Goal: Task Accomplishment & Management: Manage account settings

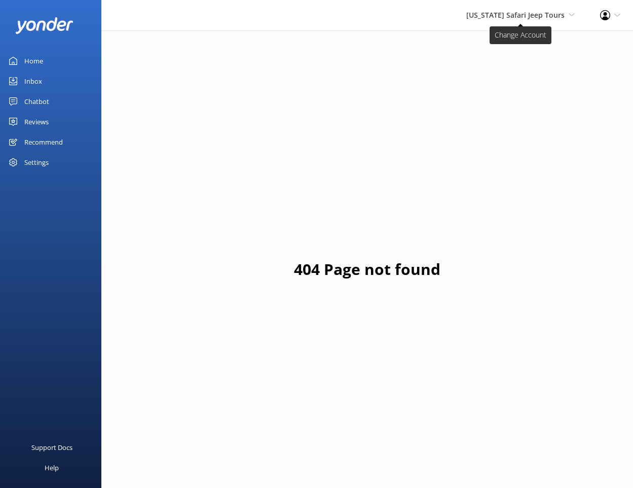
click at [509, 19] on span "[US_STATE] Safari Jeep Tours" at bounding box center [516, 15] width 98 height 10
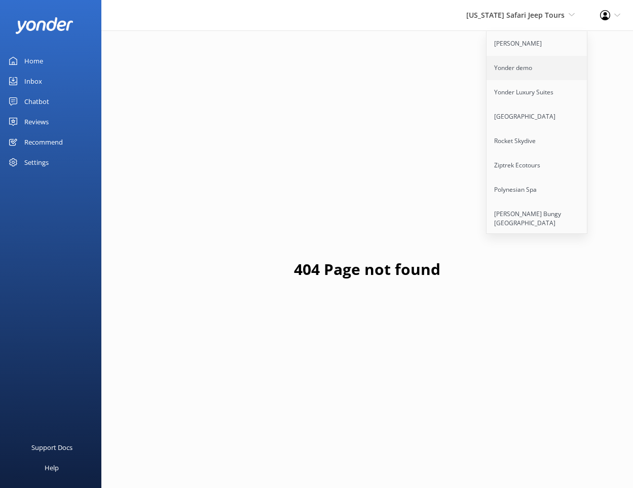
click at [508, 76] on link "Yonder demo" at bounding box center [537, 68] width 101 height 24
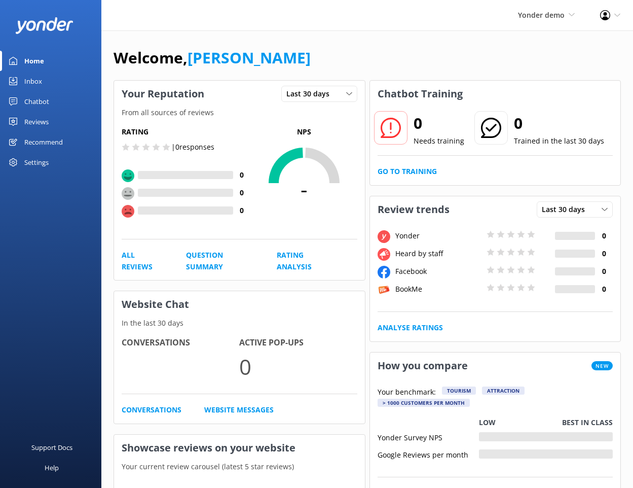
click at [41, 101] on div "Chatbot" at bounding box center [36, 101] width 25 height 20
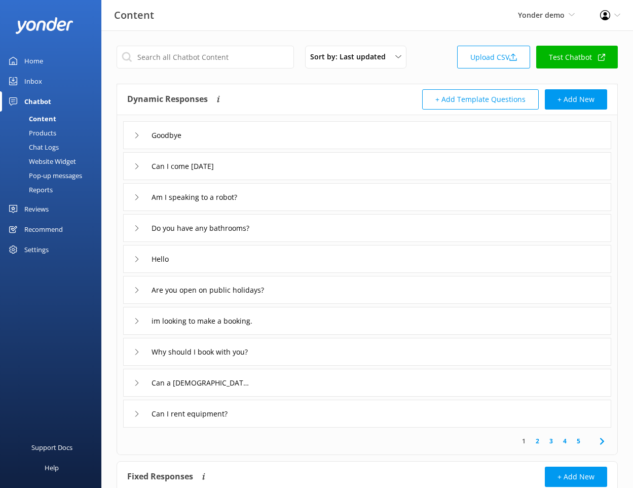
click at [45, 131] on div "Products" at bounding box center [31, 133] width 50 height 14
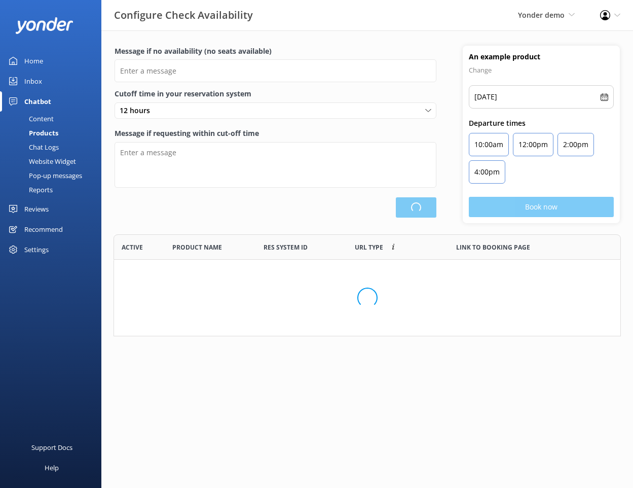
scroll to position [1, 1]
type input "There are no seats available, please check an alternative day"
type textarea "Our online booking system closes {hours} prior to departure. Please contact us …"
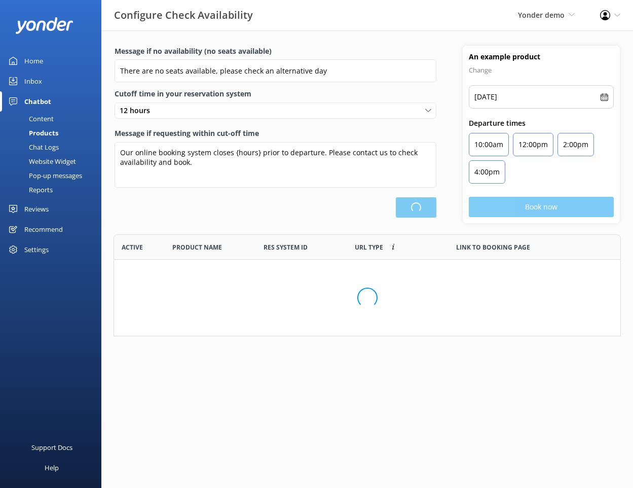
scroll to position [82, 508]
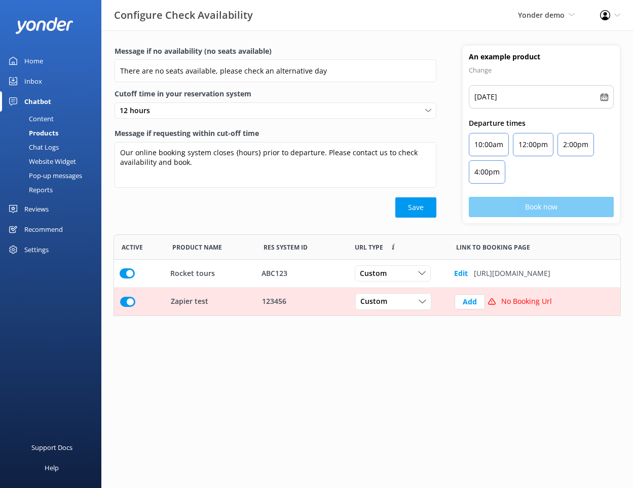
click at [45, 144] on div "Chat Logs" at bounding box center [32, 147] width 53 height 14
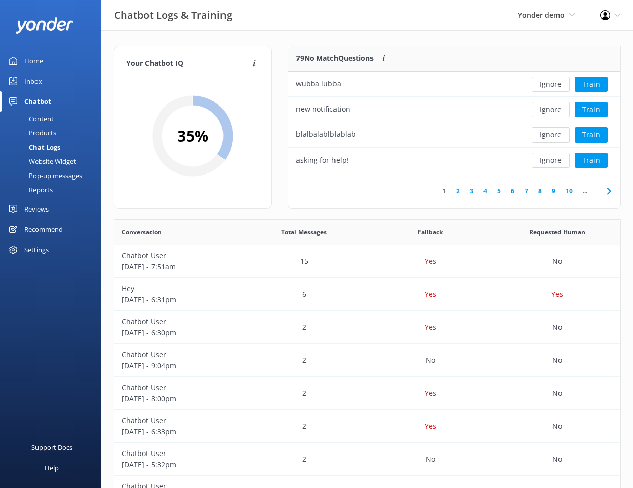
scroll to position [127, 332]
click at [45, 160] on div "Website Widget" at bounding box center [41, 161] width 70 height 14
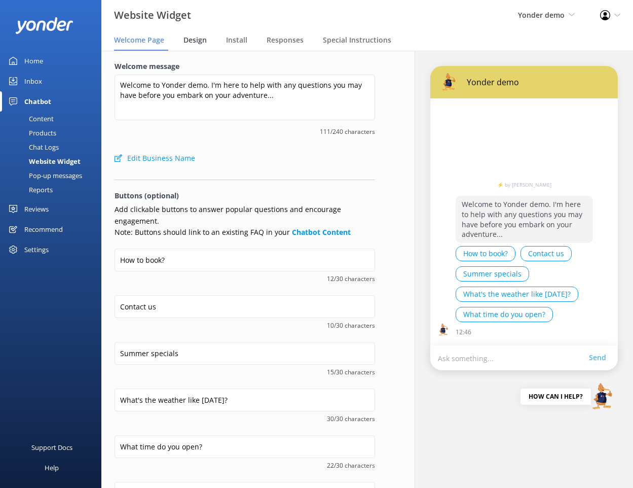
click at [203, 44] on span "Design" at bounding box center [195, 40] width 23 height 10
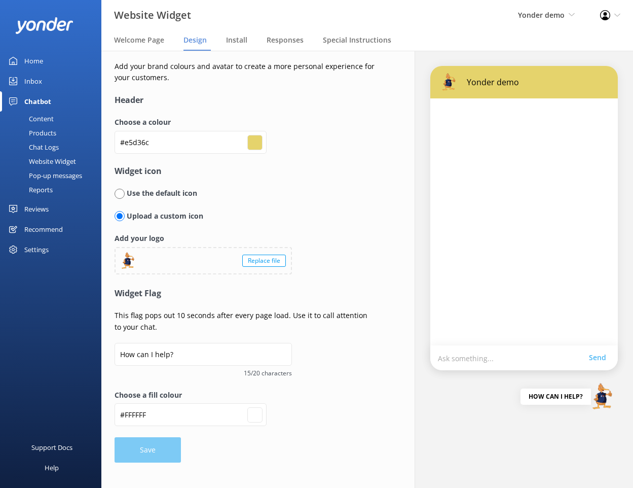
click at [257, 144] on input "#e5d36c" at bounding box center [255, 142] width 15 height 15
click at [130, 257] on div at bounding box center [128, 260] width 19 height 19
click at [323, 168] on h4 "Widget icon" at bounding box center [245, 171] width 261 height 13
click at [162, 45] on div "Welcome Page" at bounding box center [141, 40] width 54 height 20
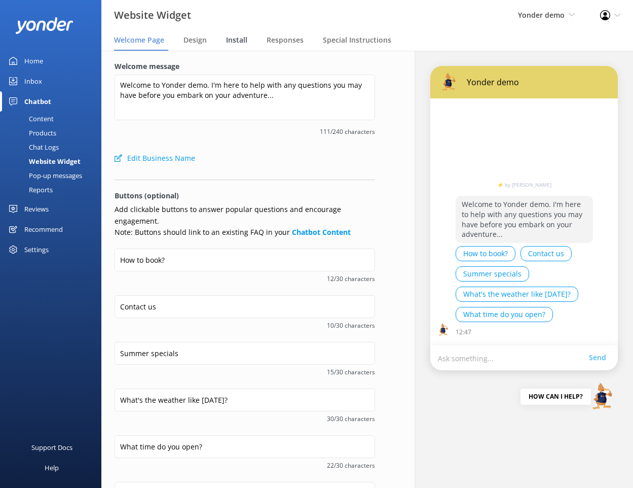
click at [233, 46] on div "Install" at bounding box center [238, 40] width 25 height 20
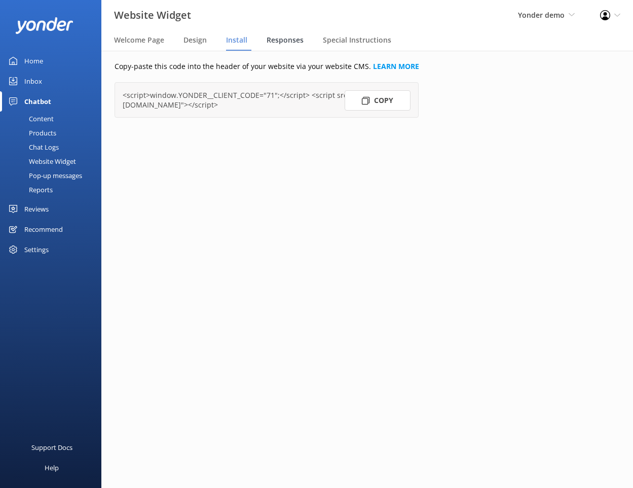
click at [281, 46] on div "Responses" at bounding box center [287, 40] width 41 height 20
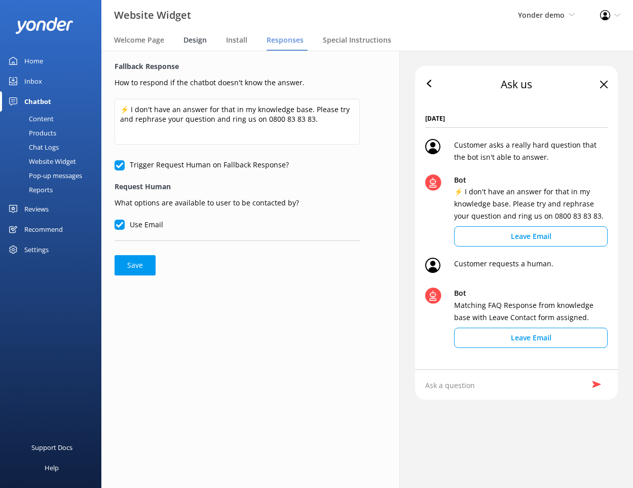
click at [202, 41] on span "Design" at bounding box center [195, 40] width 23 height 10
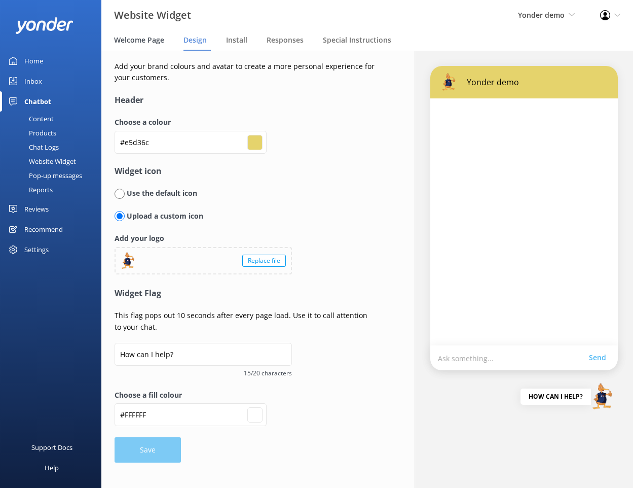
click at [153, 41] on span "Welcome Page" at bounding box center [139, 40] width 50 height 10
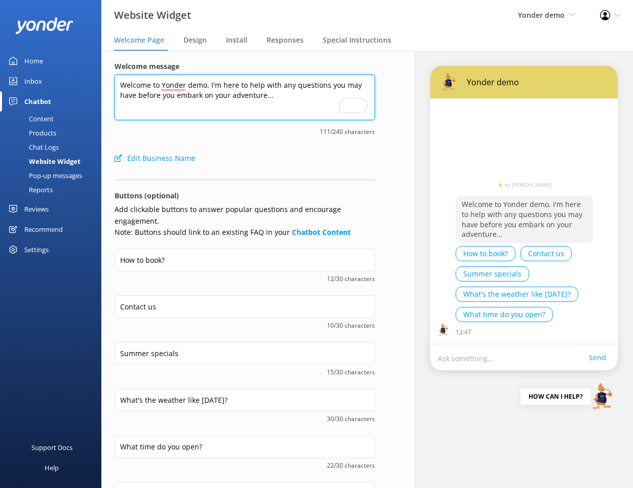
drag, startPoint x: 204, startPoint y: 84, endPoint x: 163, endPoint y: 84, distance: 41.1
click at [163, 84] on textarea "Welcome to Yonder demo. I'm here to help with any questions you may have before…" at bounding box center [245, 98] width 261 height 46
click at [232, 99] on textarea "Welcome to Yonder demo. I'm here to help with any questions you may have before…" at bounding box center [245, 98] width 261 height 46
click at [274, 108] on textarea "Welcome to Yonder demo. I'm here to help with any questions you may have before…" at bounding box center [245, 98] width 261 height 46
click at [171, 159] on button "Edit Business Name" at bounding box center [155, 158] width 81 height 20
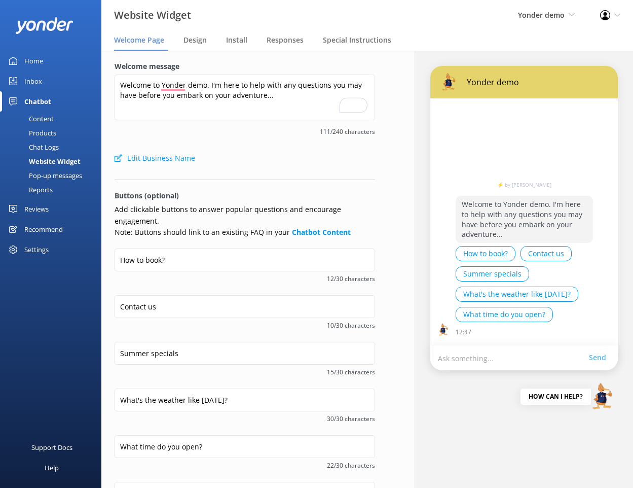
select select "America/[GEOGRAPHIC_DATA]"
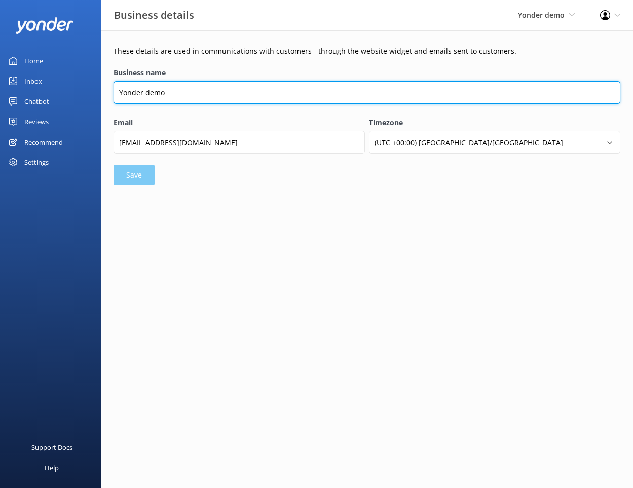
click at [171, 90] on input "Yonder demo" at bounding box center [367, 92] width 507 height 23
type input "[PERSON_NAME]'s Watersports"
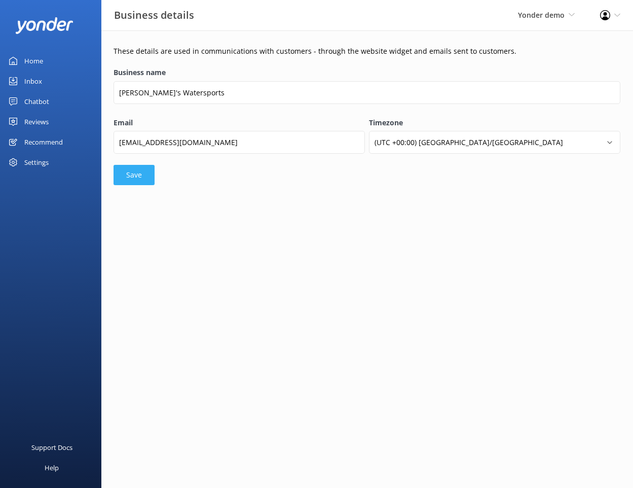
click at [128, 177] on button "Save" at bounding box center [134, 175] width 41 height 20
click at [137, 175] on form "Business name Danny's Watersports Email guy@yonderhq.com Timezone (UTC +00:00) …" at bounding box center [367, 125] width 507 height 121
click at [32, 81] on div "Inbox" at bounding box center [33, 81] width 18 height 20
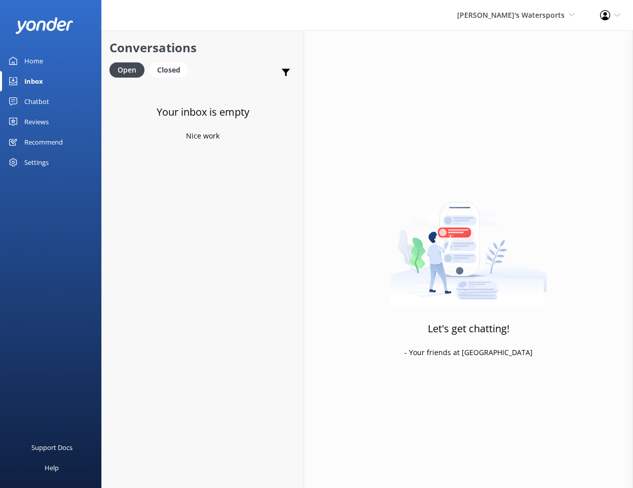
click at [39, 107] on div "Chatbot" at bounding box center [36, 101] width 25 height 20
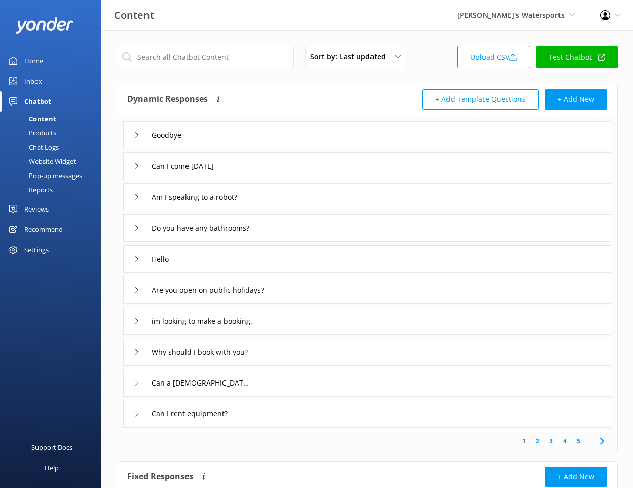
click at [45, 156] on div "Website Widget" at bounding box center [41, 161] width 70 height 14
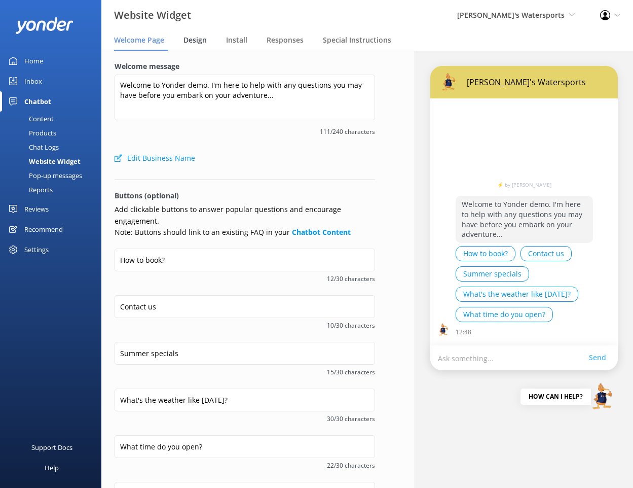
click at [195, 42] on span "Design" at bounding box center [195, 40] width 23 height 10
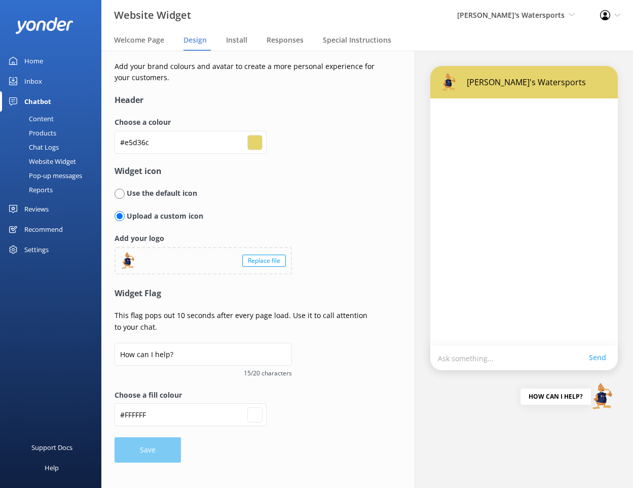
click at [257, 140] on input "#e5d36c" at bounding box center [255, 142] width 15 height 15
type input "#7074e6"
type input "#ffffff"
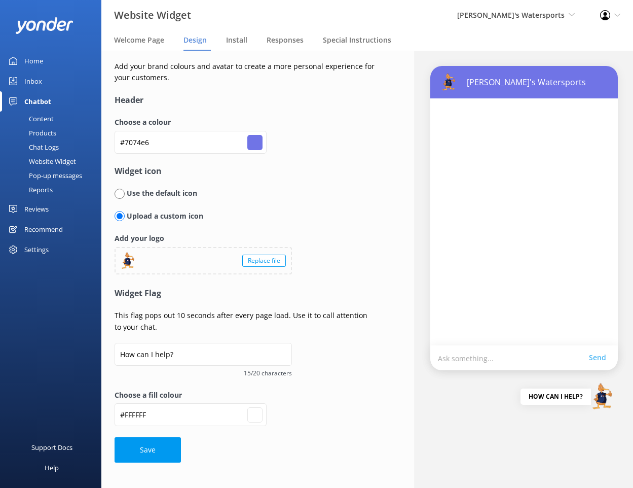
type input "#70a9e6"
type input "#ffffff"
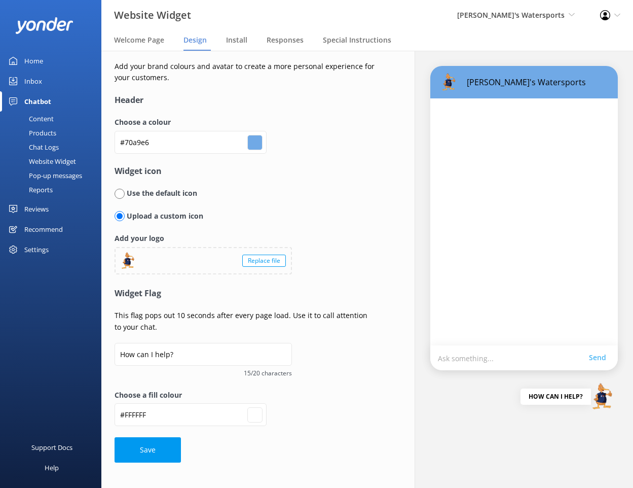
type input "#84bbf5"
type input "#ffffff"
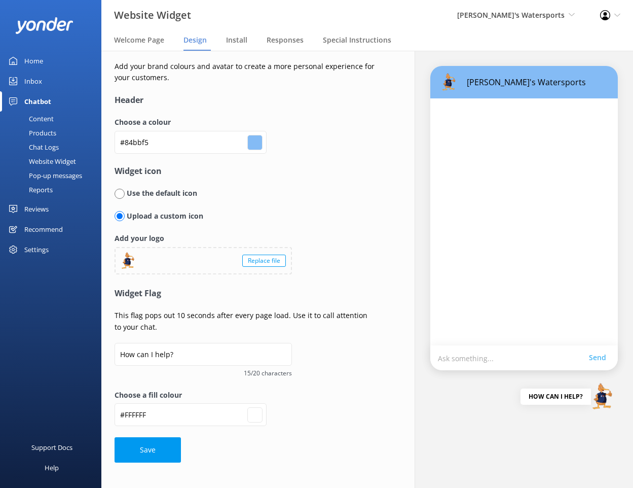
type input "#9bcafd"
type input "#ffffff"
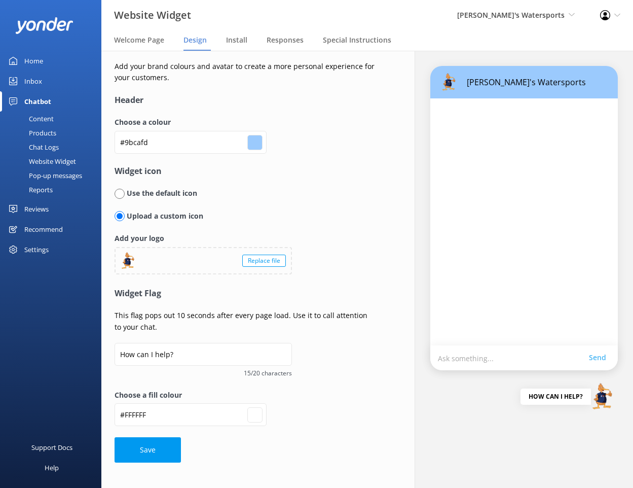
type input "#8fbef0"
type input "#ffffff"
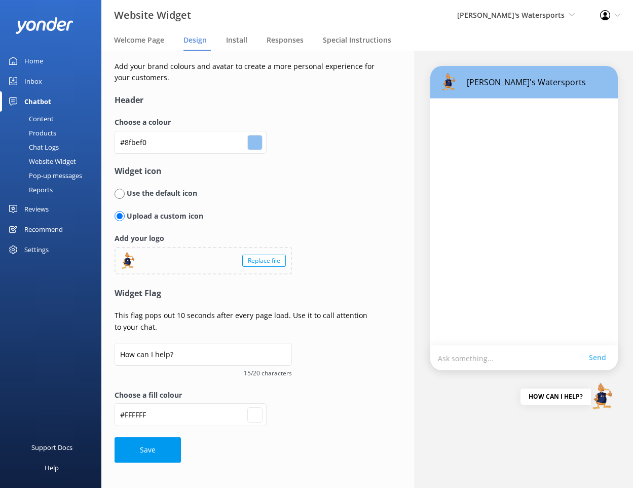
type input "#9ec8f5"
type input "#ffffff"
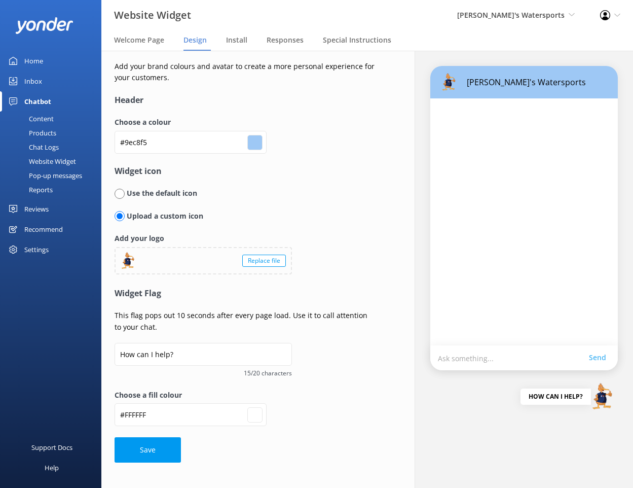
type input "#90c5fe"
type input "#ffffff"
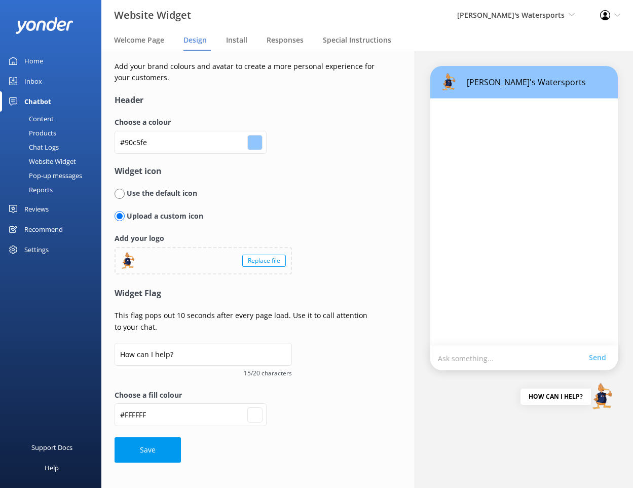
type input "#91c3f7"
type input "#ffffff"
type input "#91c3f7"
click at [155, 451] on button "Save" at bounding box center [148, 449] width 66 height 25
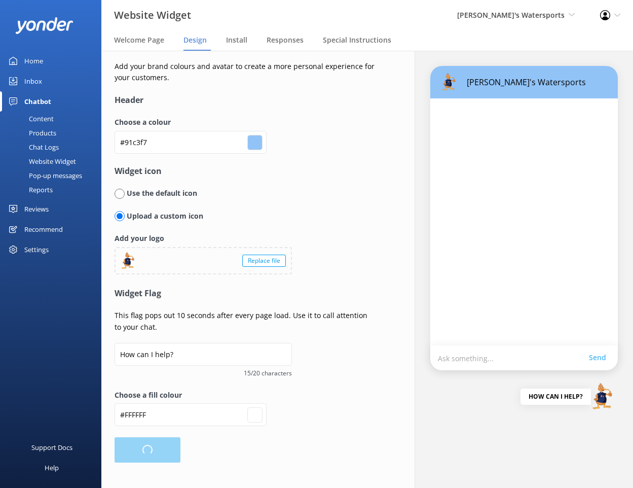
type input "#ffffff"
click at [43, 117] on div "Content" at bounding box center [30, 119] width 48 height 14
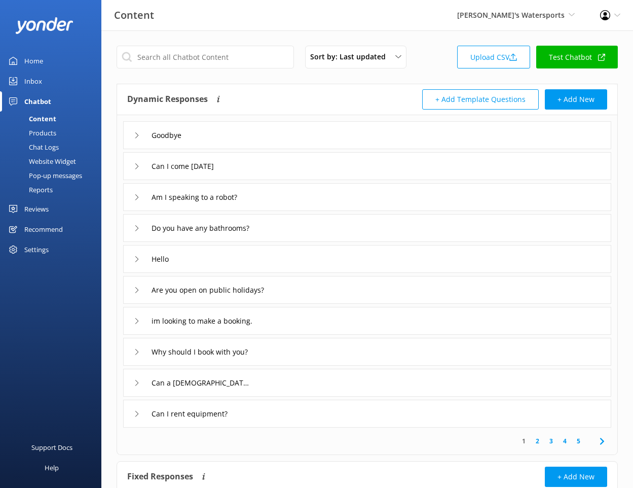
click at [137, 194] on icon at bounding box center [137, 197] width 6 height 6
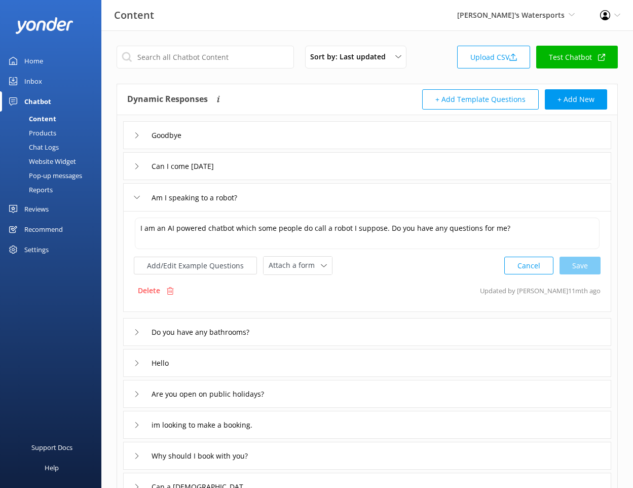
click at [137, 195] on icon at bounding box center [137, 197] width 6 height 6
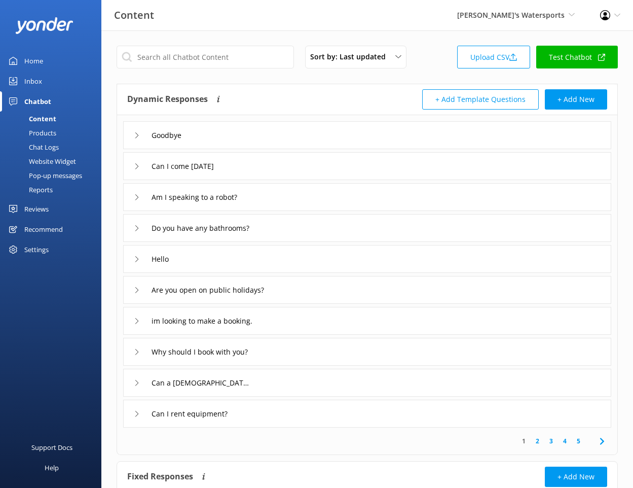
click at [46, 144] on div "Chat Logs" at bounding box center [32, 147] width 53 height 14
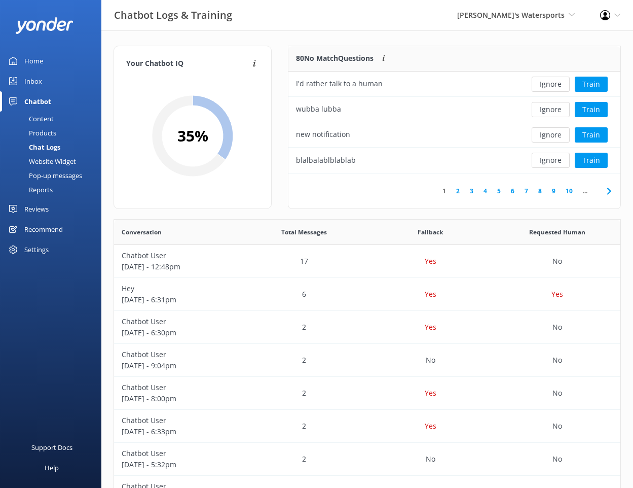
scroll to position [127, 332]
click at [591, 88] on button "Train" at bounding box center [591, 84] width 33 height 15
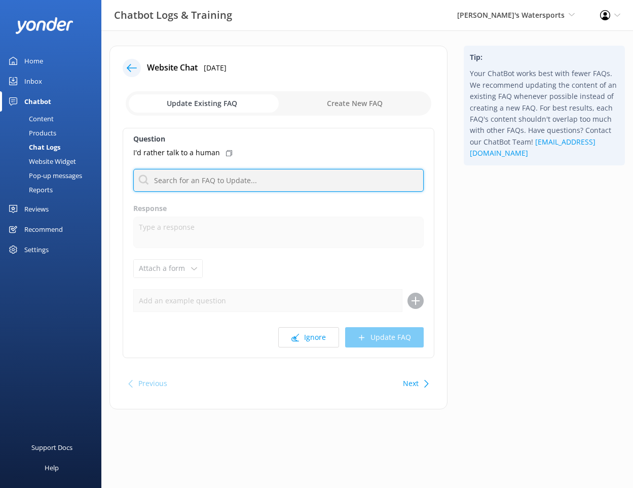
click at [207, 173] on input "text" at bounding box center [278, 180] width 291 height 23
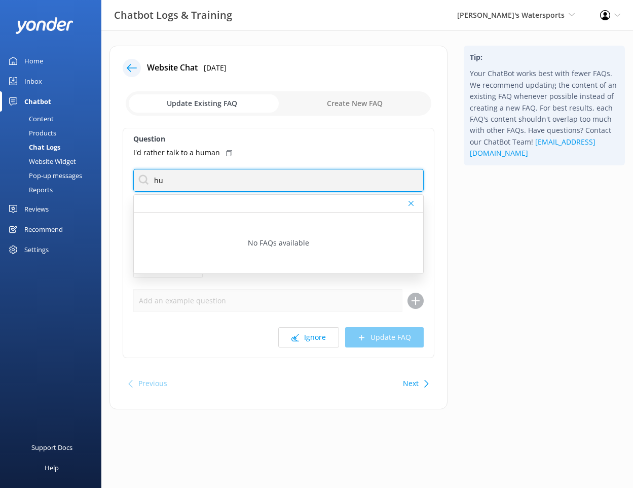
type input "h"
type input "t"
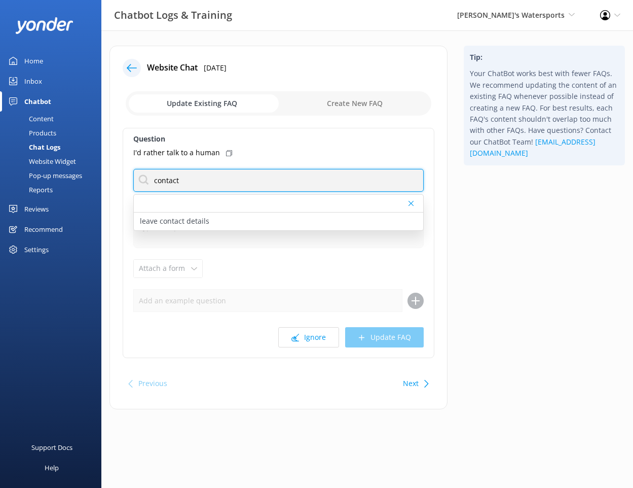
type input "contact"
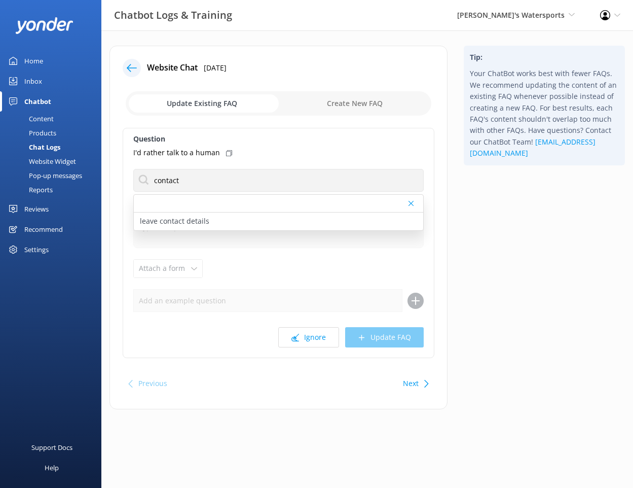
click at [132, 65] on icon at bounding box center [132, 68] width 10 height 10
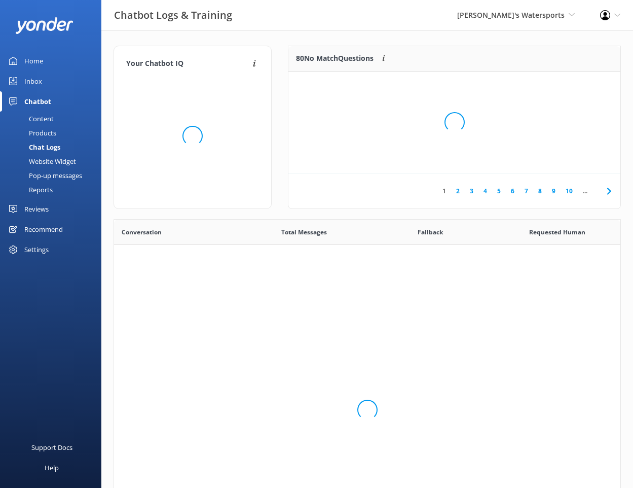
scroll to position [356, 507]
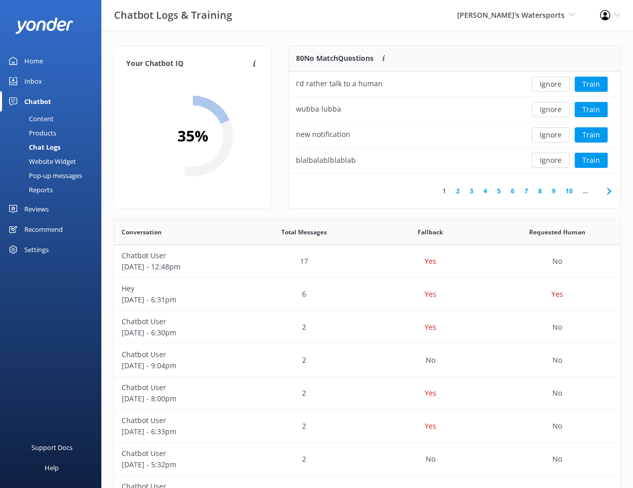
click at [40, 129] on div "Products" at bounding box center [31, 133] width 50 height 14
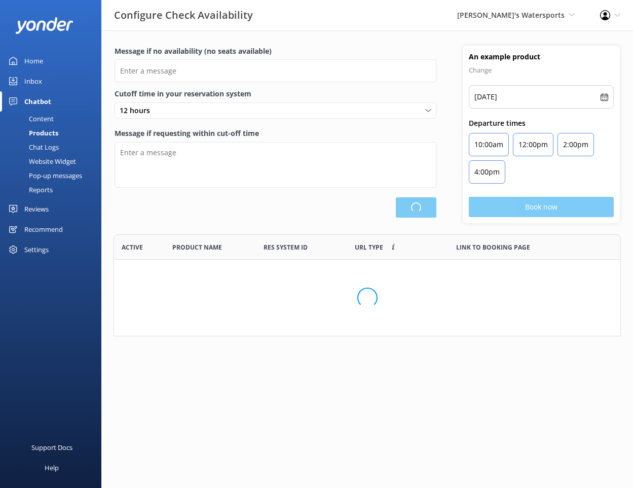
scroll to position [82, 508]
click at [40, 115] on div "Content" at bounding box center [30, 119] width 48 height 14
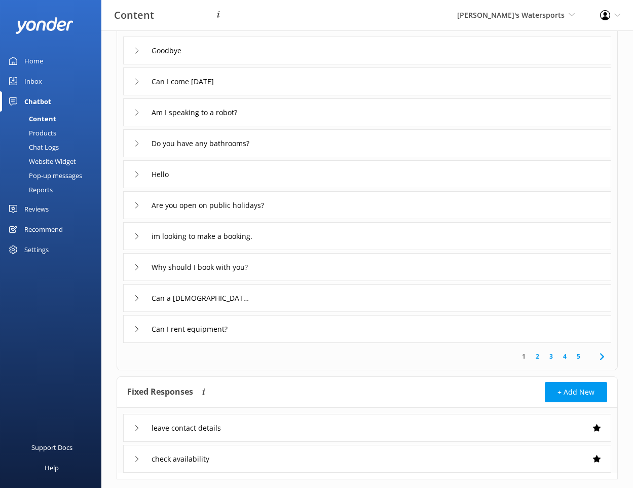
scroll to position [107, 0]
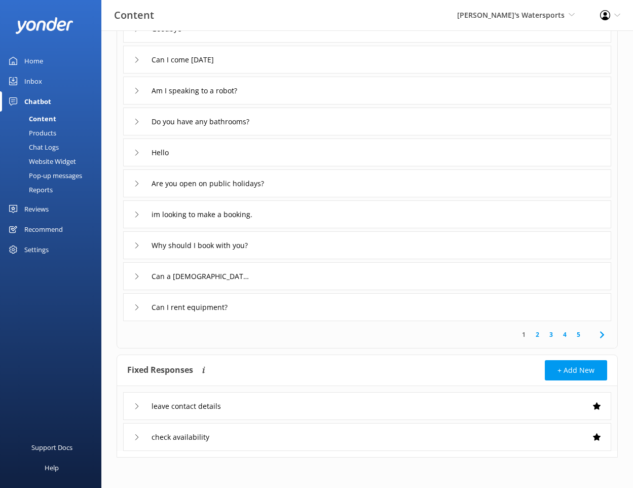
click at [248, 407] on div "leave contact details" at bounding box center [367, 406] width 488 height 28
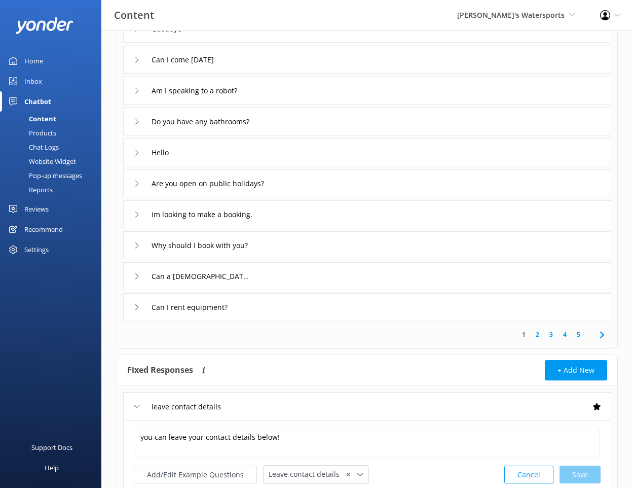
scroll to position [210, 0]
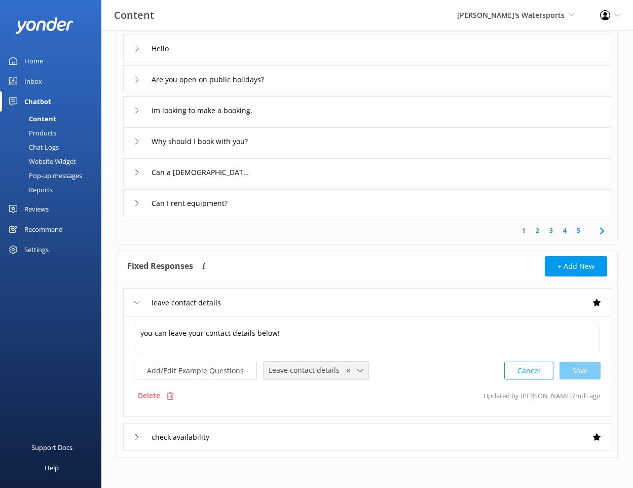
click at [288, 372] on span "Leave contact details" at bounding box center [307, 370] width 77 height 11
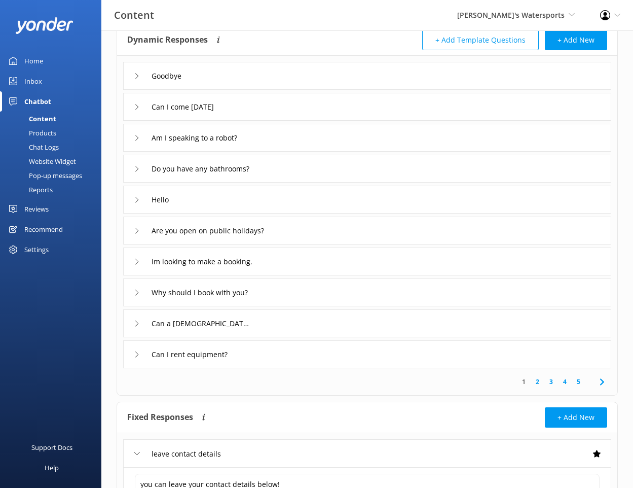
scroll to position [0, 0]
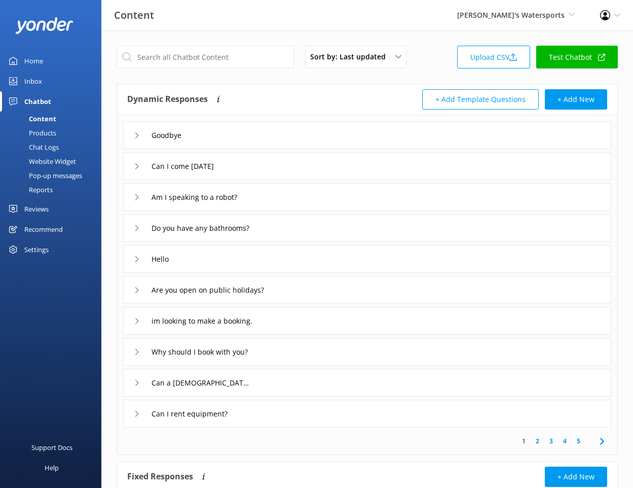
click at [47, 142] on div "Chat Logs" at bounding box center [32, 147] width 53 height 14
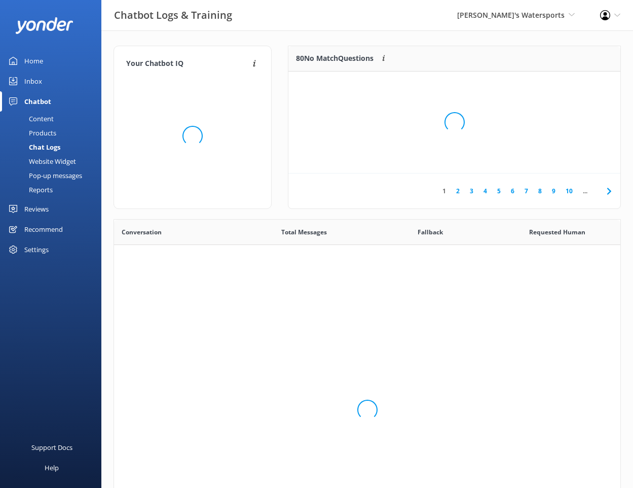
scroll to position [356, 507]
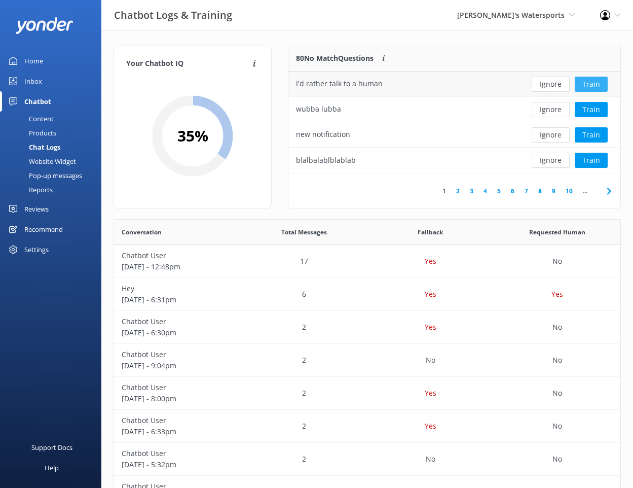
click at [584, 82] on button "Train" at bounding box center [591, 84] width 33 height 15
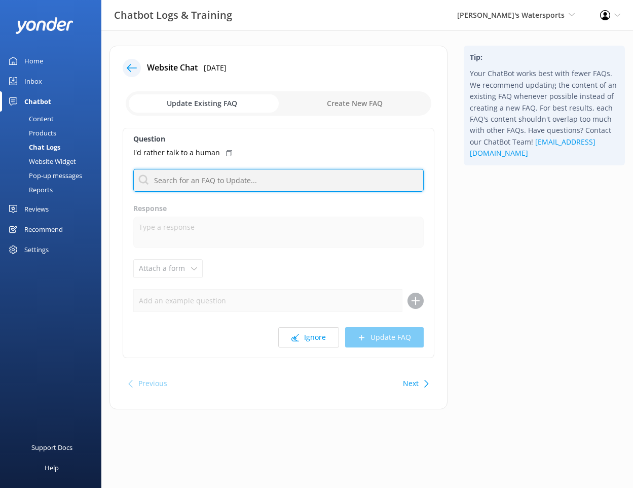
click at [268, 180] on input "text" at bounding box center [278, 180] width 291 height 23
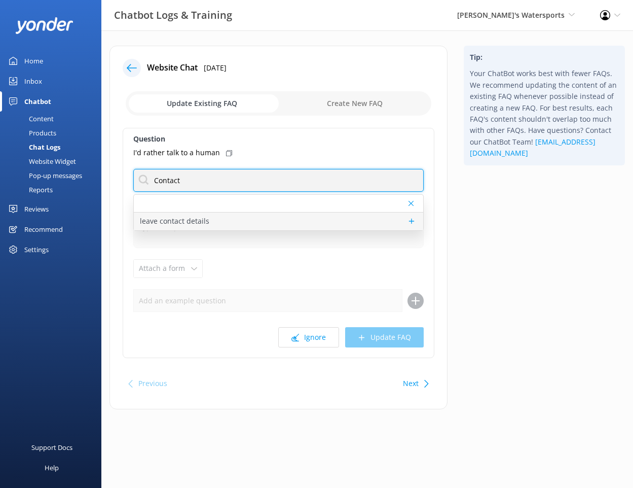
type input "Contact"
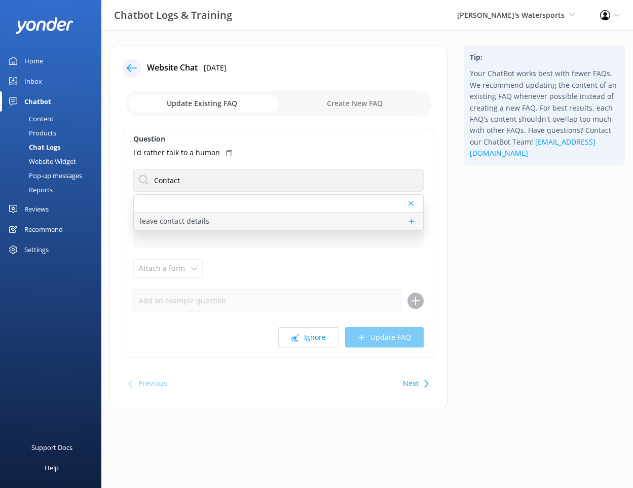
click at [179, 222] on p "leave contact details" at bounding box center [174, 221] width 69 height 11
type textarea "you can leave your contact details below!"
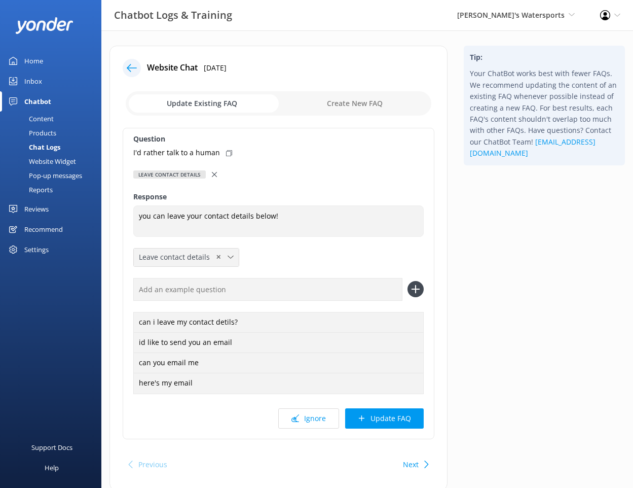
click at [231, 256] on use at bounding box center [231, 257] width 6 height 3
click at [231, 255] on icon at bounding box center [231, 257] width 6 height 6
click at [136, 69] on div at bounding box center [132, 68] width 18 height 18
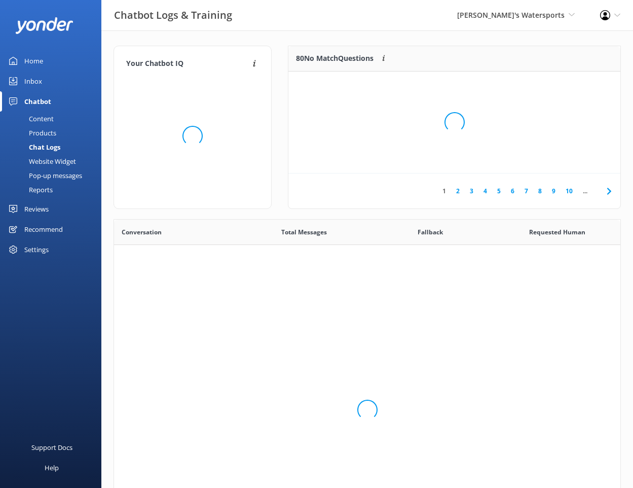
scroll to position [356, 507]
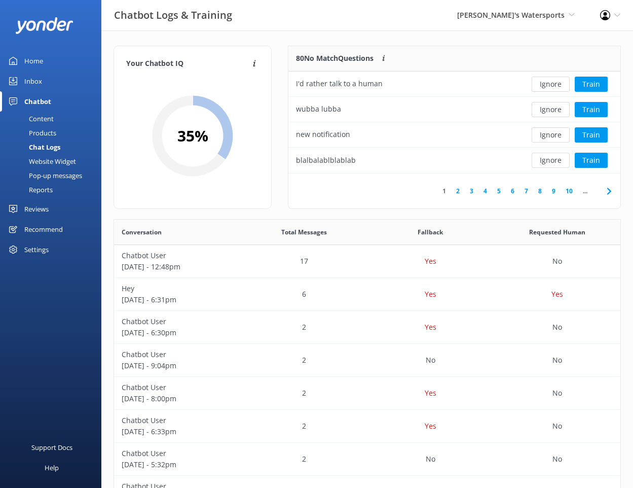
click at [43, 123] on div "Content" at bounding box center [30, 119] width 48 height 14
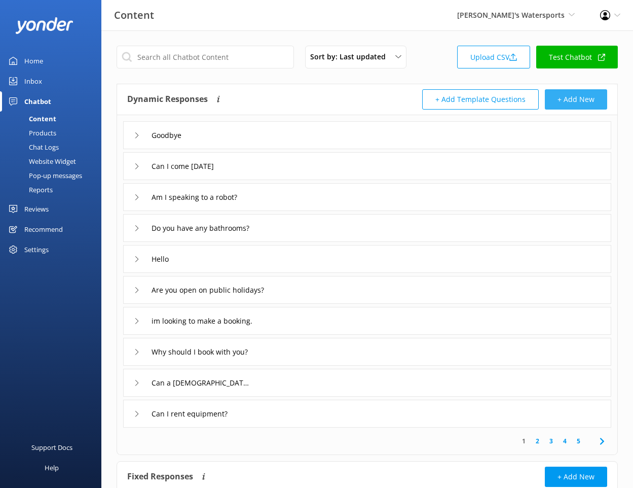
click at [590, 93] on button "+ Add New" at bounding box center [576, 99] width 62 height 20
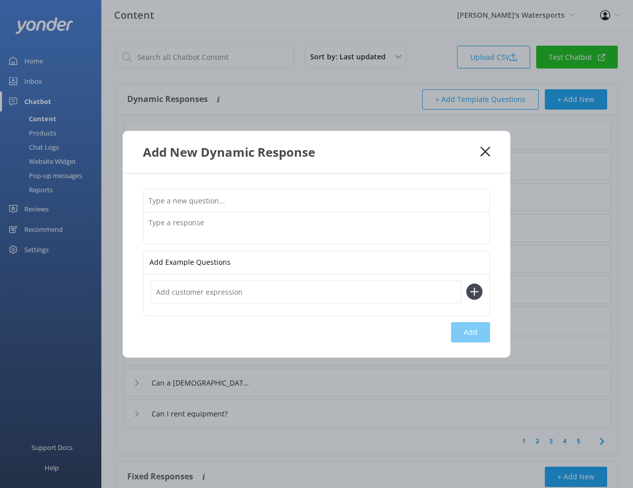
click at [304, 189] on input "text" at bounding box center [317, 200] width 346 height 23
type input "Human"
click at [213, 223] on textarea at bounding box center [317, 228] width 346 height 31
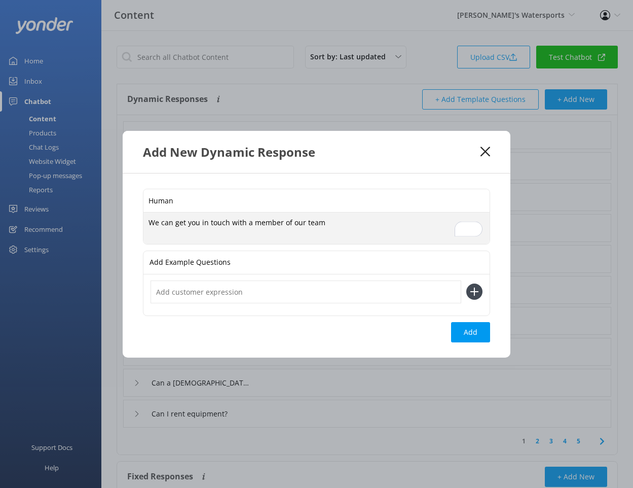
click at [167, 220] on textarea "We can get you in touch with a member of our team" at bounding box center [317, 228] width 346 height 31
click at [344, 223] on textarea "We'd love to get you in touch with a member of our team" at bounding box center [317, 228] width 346 height 31
click at [345, 221] on textarea "We'd love to get you in touch with a member of our team! You can give us a call" at bounding box center [317, 228] width 346 height 31
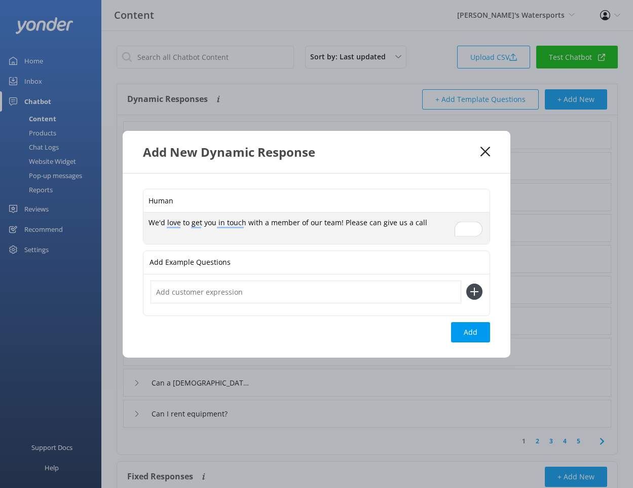
click at [371, 221] on textarea "We'd love to get you in touch with a member of our team! Please can give us a c…" at bounding box center [317, 228] width 346 height 31
click at [432, 222] on textarea "We'd love to get you in touch with a member of our team! Please give us a call" at bounding box center [317, 228] width 346 height 31
type textarea "We'd love to get you in touch with a member of our team! Please give us a call …"
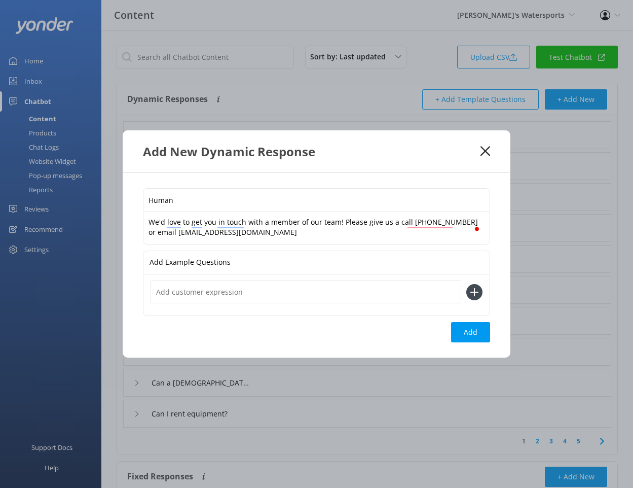
click at [265, 295] on input "text" at bounding box center [306, 291] width 311 height 23
click at [302, 234] on textarea "We'd love to get you in touch with a member of our team! Please give us a call …" at bounding box center [317, 228] width 346 height 32
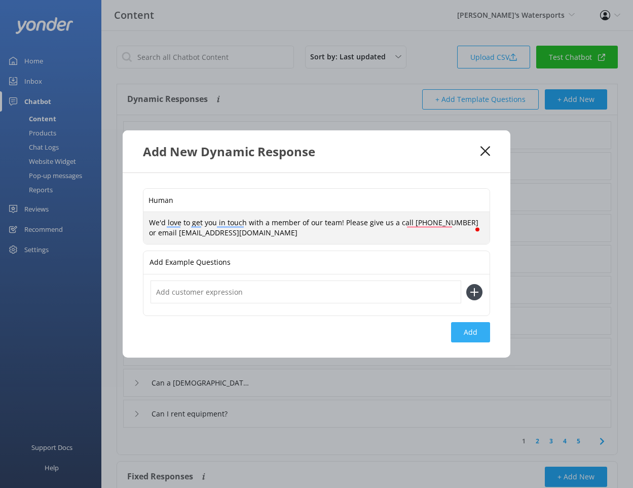
click at [471, 332] on button "Add" at bounding box center [470, 332] width 39 height 20
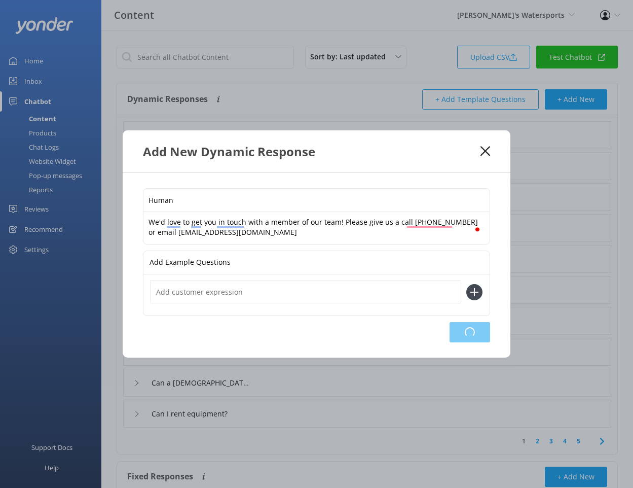
type input "Human"
type input "Goodbye"
type input "Can I come [DATE]"
type input "Am I speaking to a robot?"
type input "Do you have any bathrooms?"
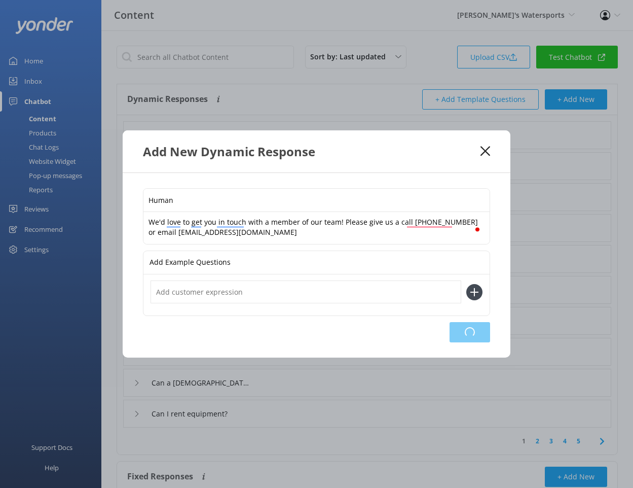
type input "Hello"
type input "Are you open on public holidays?"
type input "im looking to make a booking."
type input "Why should I book with you?"
type input "Can a [DEMOGRAPHIC_DATA] zipline"
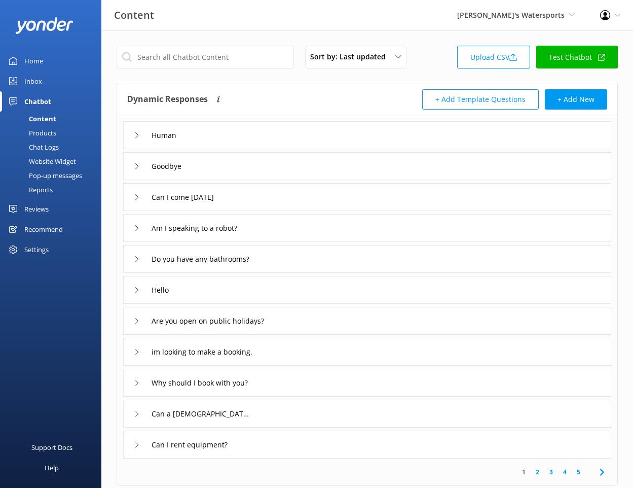
click at [139, 138] on icon at bounding box center [137, 135] width 6 height 6
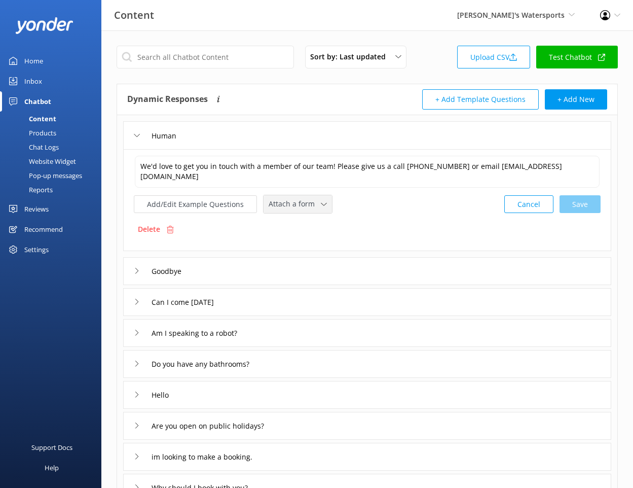
click at [296, 207] on span "Attach a form" at bounding box center [295, 203] width 52 height 11
click at [283, 228] on div "Leave contact details" at bounding box center [300, 226] width 62 height 10
click at [313, 201] on span "Leave contact details" at bounding box center [307, 202] width 77 height 11
click at [340, 203] on span "Leave contact details" at bounding box center [307, 202] width 77 height 11
click at [44, 160] on div "Website Widget" at bounding box center [41, 161] width 70 height 14
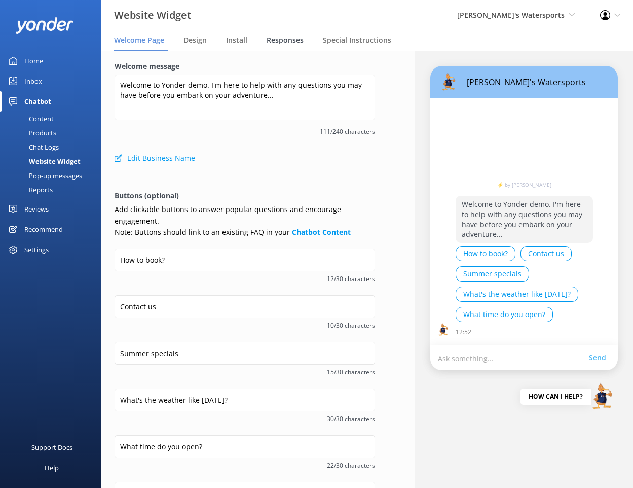
click at [280, 38] on span "Responses" at bounding box center [285, 40] width 37 height 10
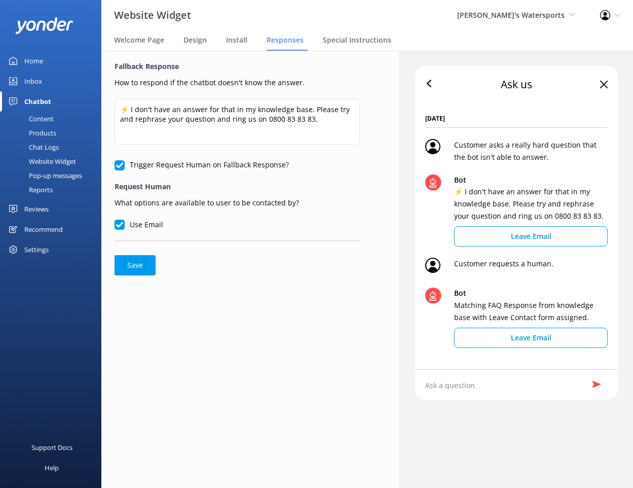
click at [266, 213] on form "Fallback Response How to respond if the chatbot doesn't know the answer. ⚡ I do…" at bounding box center [237, 168] width 245 height 215
click at [195, 204] on p "What options are available to user to be contacted by?" at bounding box center [237, 202] width 245 height 14
click at [129, 201] on p "What options are available to user to be contacted by?" at bounding box center [237, 202] width 245 height 14
click at [195, 37] on span "Design" at bounding box center [195, 40] width 23 height 10
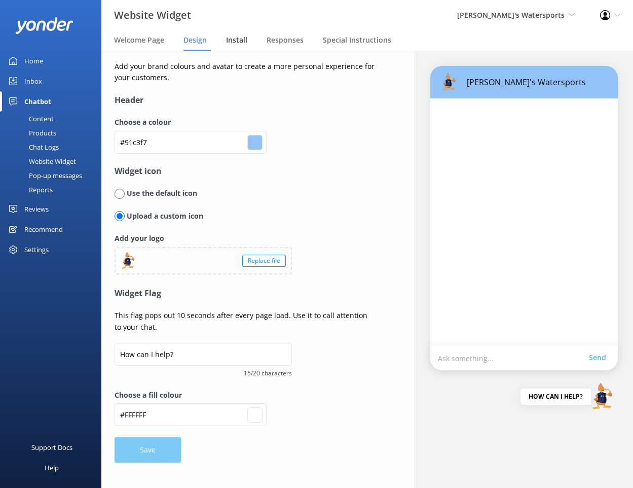
click at [241, 43] on span "Install" at bounding box center [236, 40] width 21 height 10
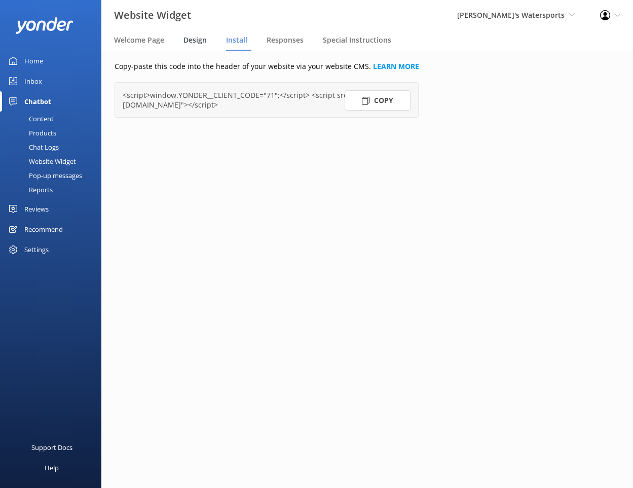
click at [188, 43] on span "Design" at bounding box center [195, 40] width 23 height 10
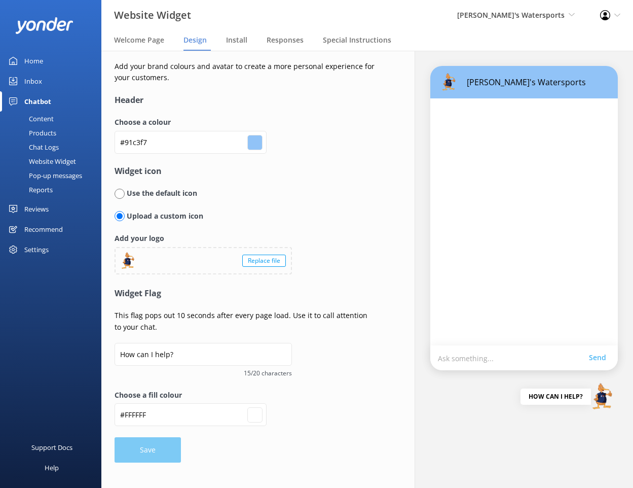
click at [248, 144] on input "#91c3f7" at bounding box center [255, 142] width 15 height 15
type input "#e6f792"
type input "#ffffff"
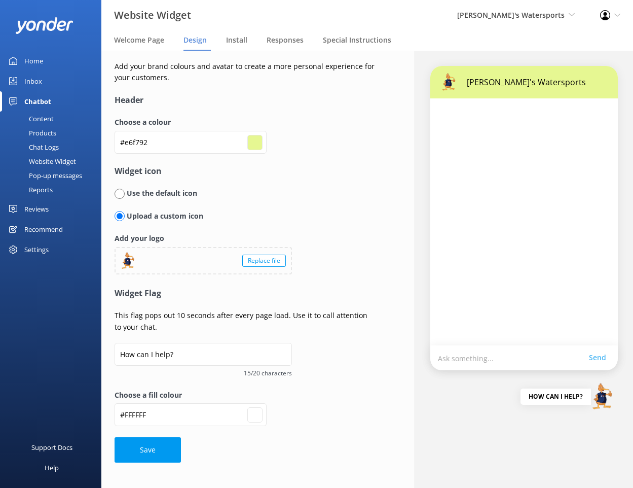
type input "#e1f792"
type input "#ffffff"
type input "#e6f792"
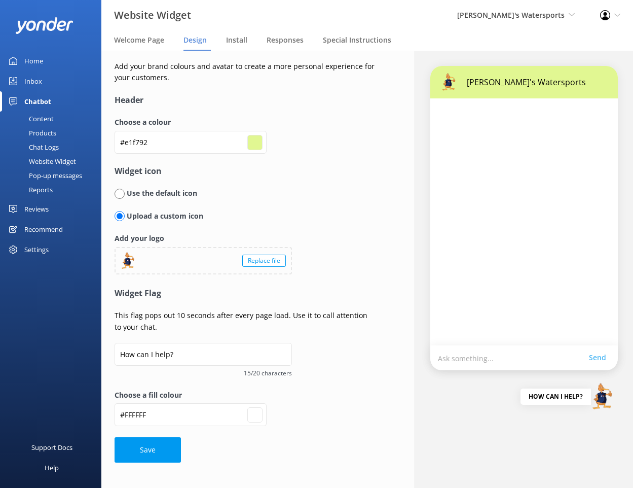
type input "#ffffff"
type input "#ebf792"
type input "#ffffff"
type input "#f0f792"
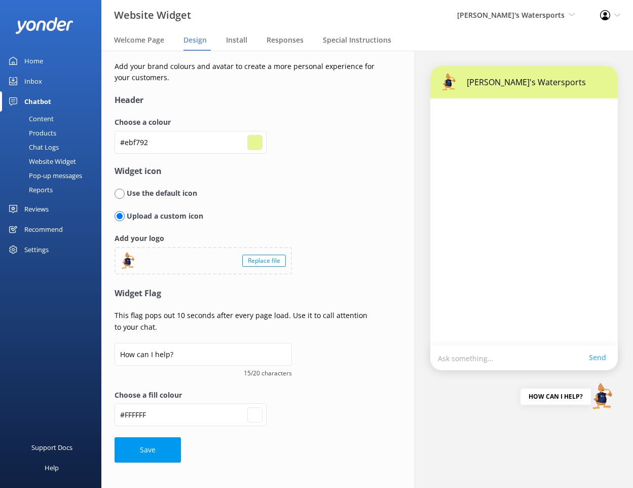
type input "#f0f792"
type input "#ffffff"
type input "#f5f792"
type input "#ffffff"
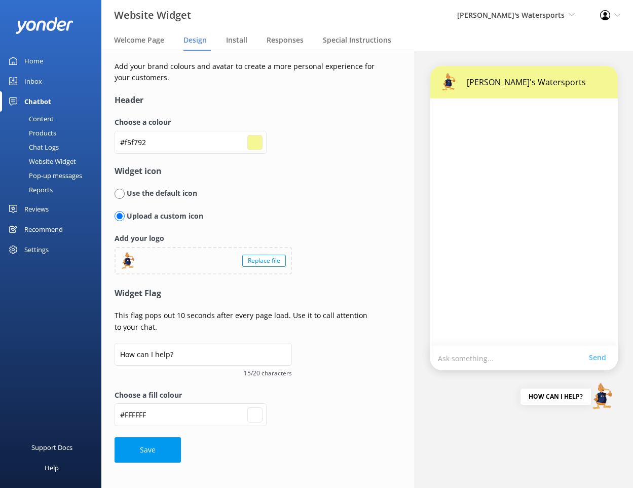
type input "#f9fb50"
type input "#ffffff"
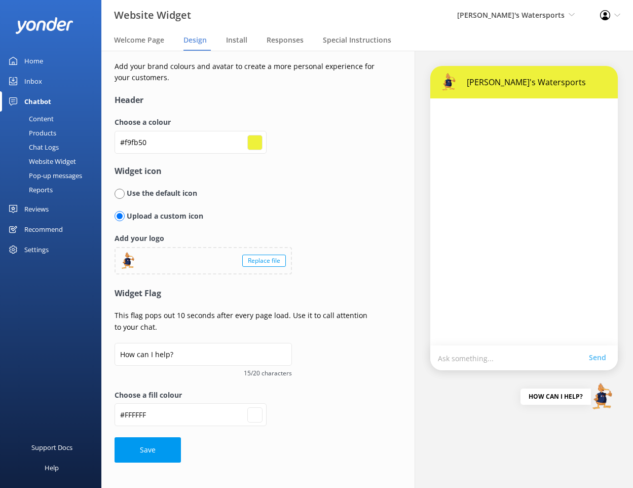
type input "#eef13b"
type input "#ffffff"
type input "#eef13b"
click at [202, 101] on h4 "Header" at bounding box center [245, 100] width 261 height 13
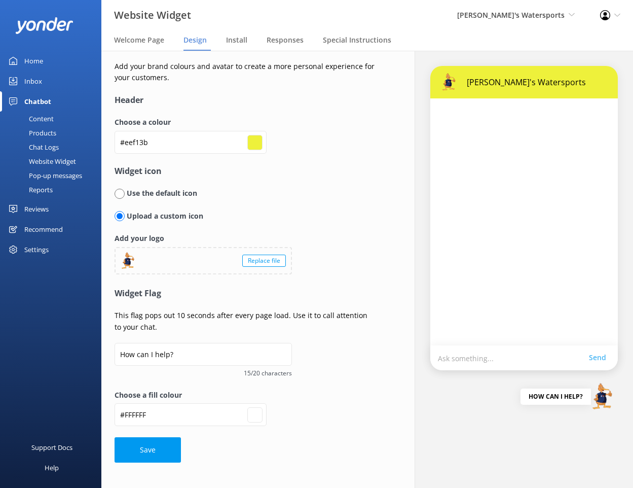
click at [224, 42] on nav "Welcome Page Design Install Responses Special Instructions" at bounding box center [367, 40] width 532 height 20
click at [278, 41] on span "Responses" at bounding box center [285, 40] width 37 height 10
click at [158, 450] on button "Save" at bounding box center [148, 449] width 66 height 25
type input "#ffffff"
click at [147, 37] on span "Welcome Page" at bounding box center [139, 40] width 50 height 10
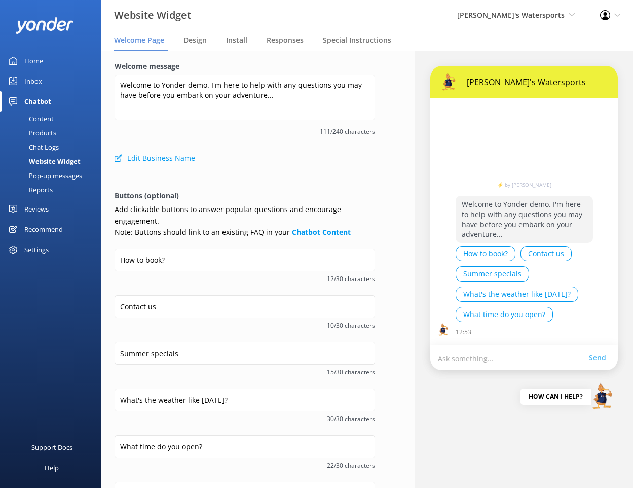
click at [165, 156] on button "Edit Business Name" at bounding box center [155, 158] width 81 height 20
select select "America/[GEOGRAPHIC_DATA]"
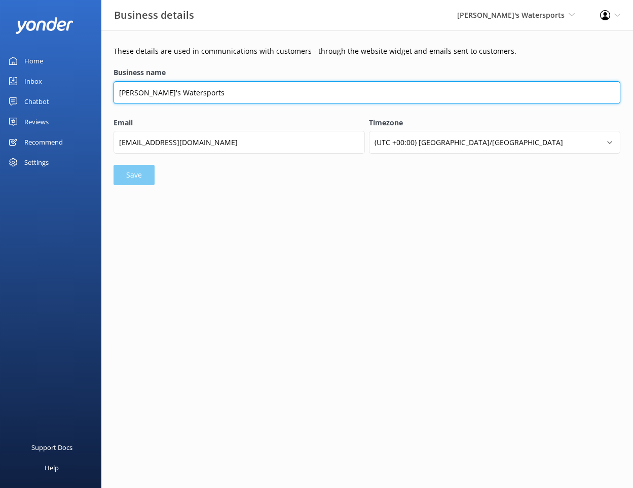
click at [209, 88] on input "[PERSON_NAME]'s Watersports" at bounding box center [367, 92] width 507 height 23
type input "Yonder Demo"
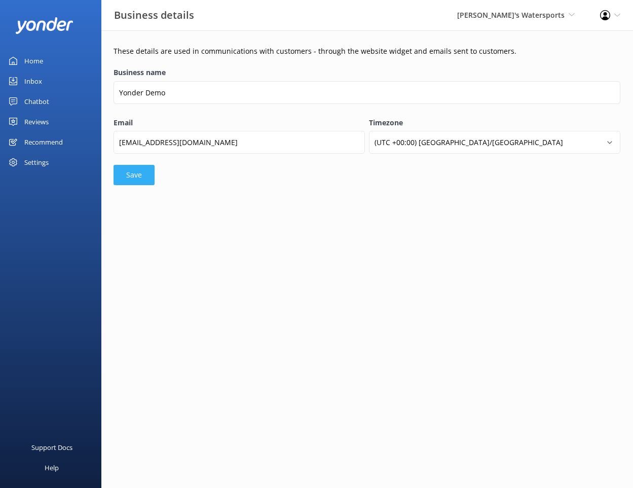
click at [146, 173] on button "Save" at bounding box center [134, 175] width 41 height 20
click at [129, 177] on form "Business name Yonder Demo Email [EMAIL_ADDRESS][DOMAIN_NAME] Timezone (UTC +00:…" at bounding box center [367, 125] width 507 height 121
click at [37, 82] on div "Inbox" at bounding box center [33, 81] width 18 height 20
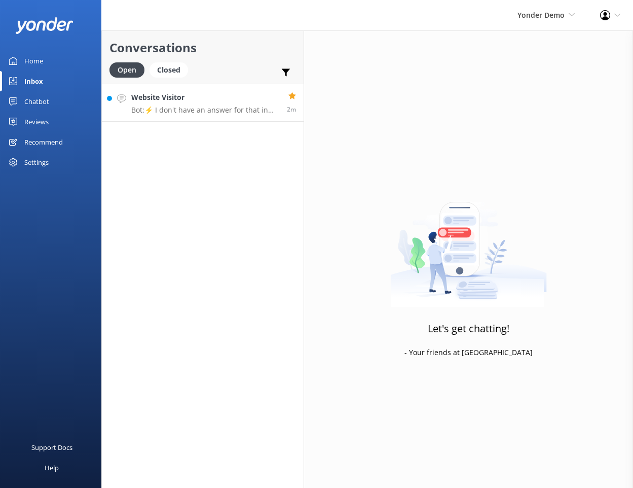
click at [210, 97] on h4 "Website Visitor" at bounding box center [205, 97] width 148 height 11
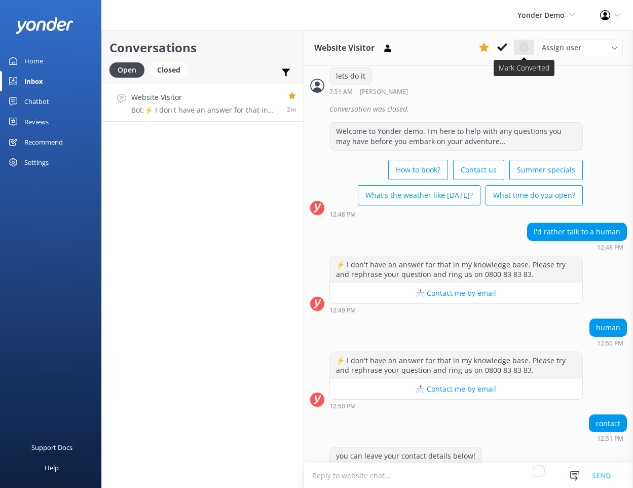
scroll to position [1601, 0]
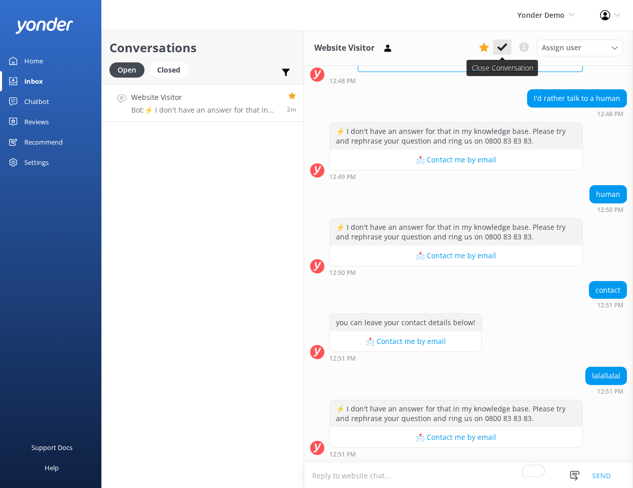
click at [506, 46] on icon at bounding box center [503, 47] width 10 height 10
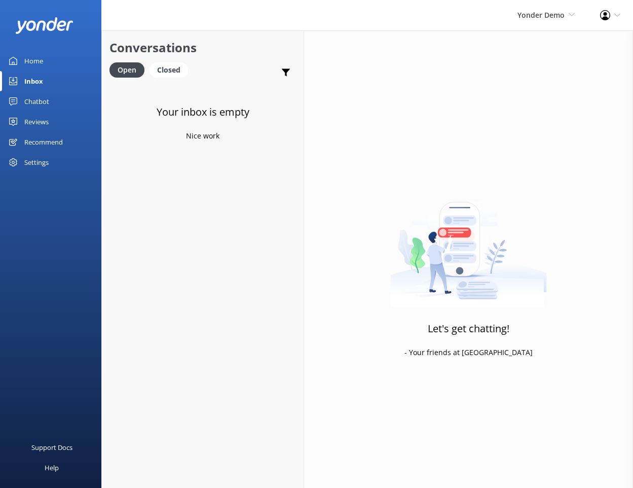
click at [32, 100] on div "Chatbot" at bounding box center [36, 101] width 25 height 20
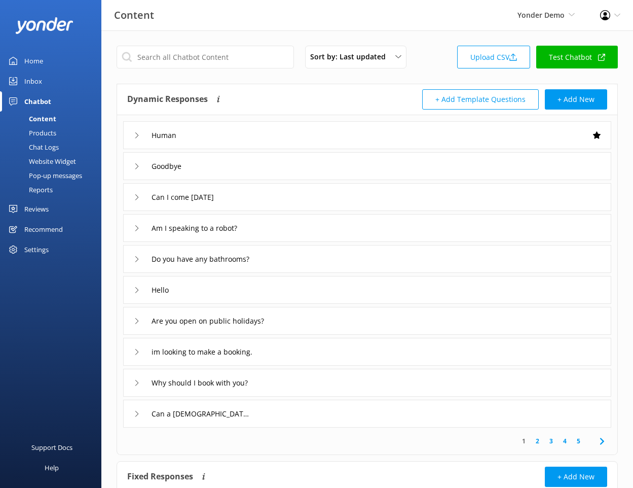
click at [134, 136] on icon at bounding box center [137, 135] width 6 height 6
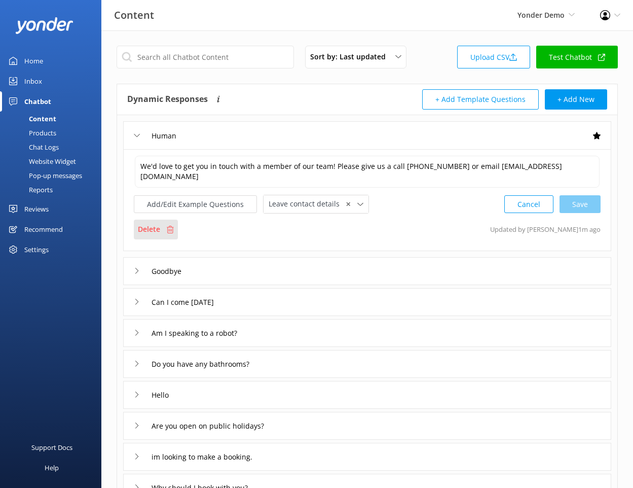
click at [158, 233] on p "Delete" at bounding box center [149, 229] width 22 height 11
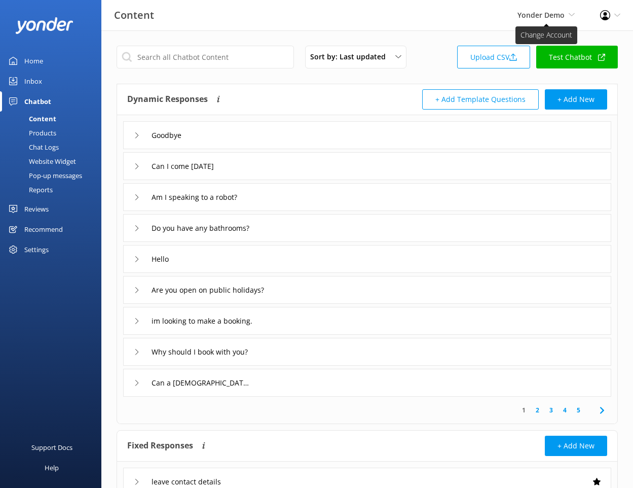
click at [556, 12] on span "Yonder Demo" at bounding box center [541, 15] width 47 height 10
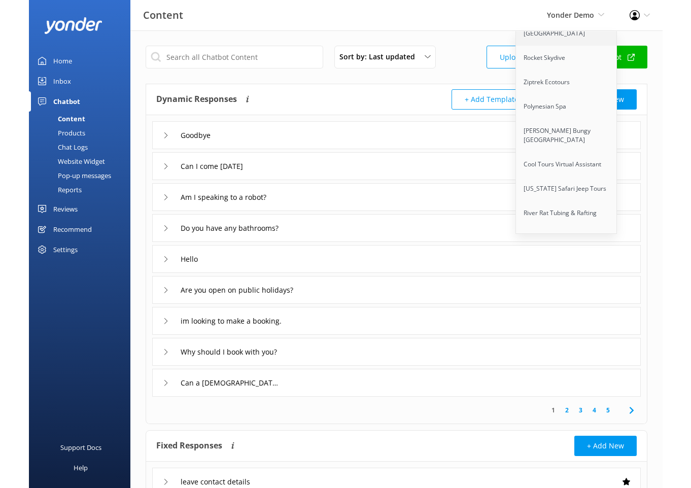
scroll to position [148, 0]
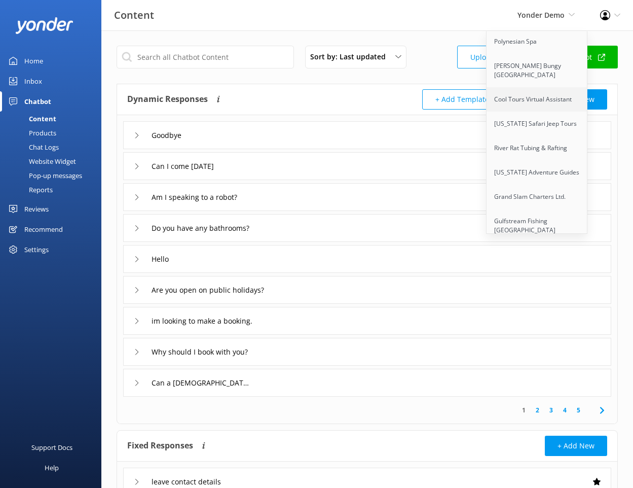
click at [533, 103] on link "Cool Tours Virtual Assistant" at bounding box center [537, 99] width 101 height 24
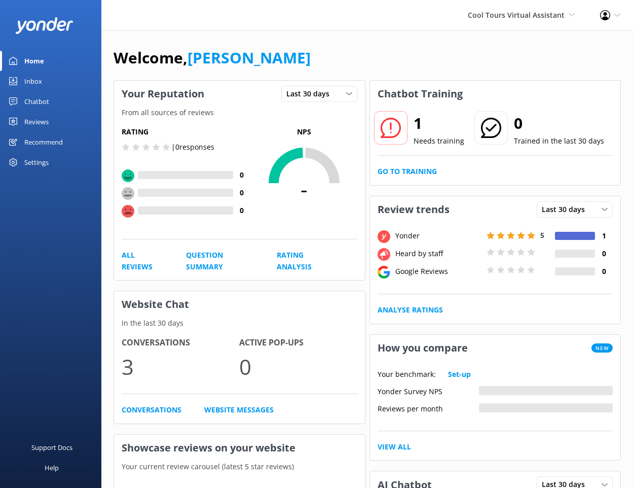
click at [46, 76] on link "Inbox" at bounding box center [50, 81] width 101 height 20
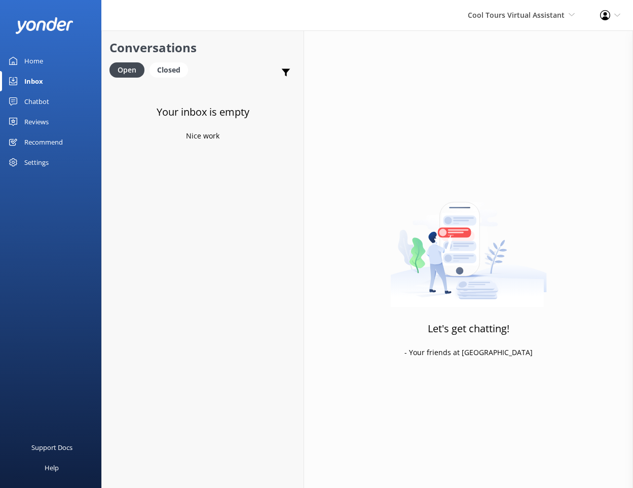
click at [38, 109] on div "Chatbot" at bounding box center [36, 101] width 25 height 20
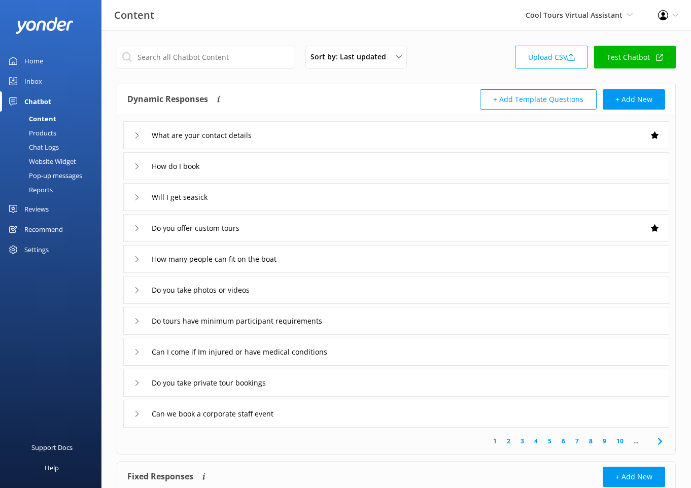
click at [41, 148] on div "Chat Logs" at bounding box center [32, 147] width 53 height 14
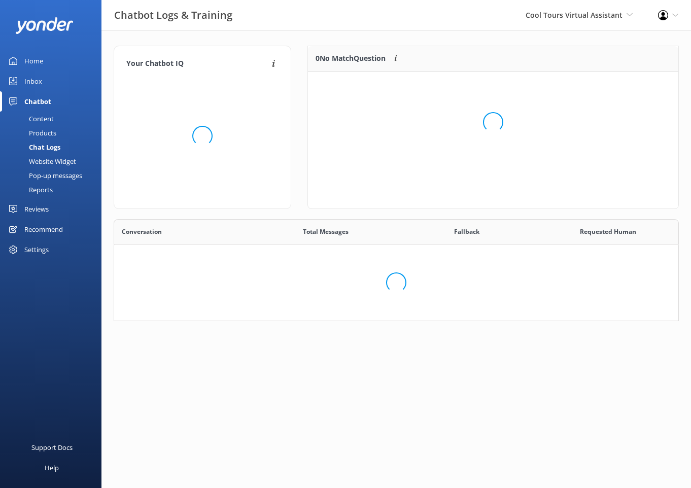
scroll to position [224, 565]
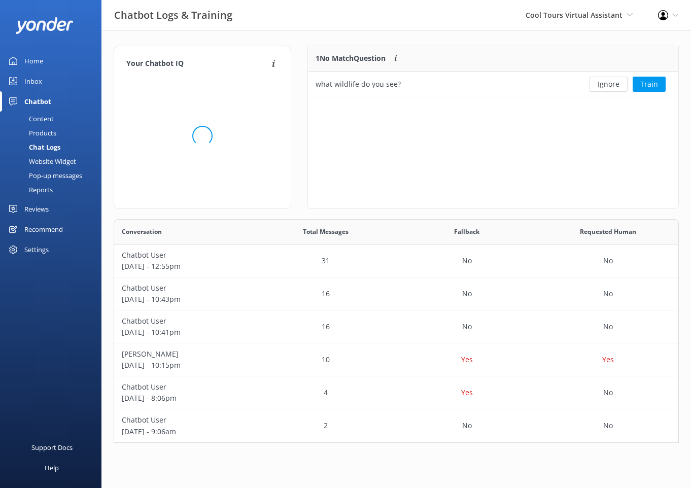
click at [41, 131] on div "Products" at bounding box center [31, 133] width 50 height 14
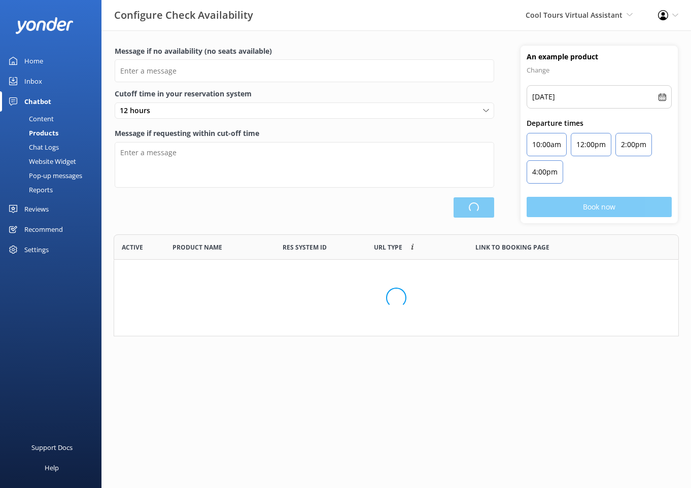
scroll to position [102, 565]
type input "There are no seats available, please check an alternative day"
type textarea "Our online booking system closes {hours} prior to departure. Please contact us …"
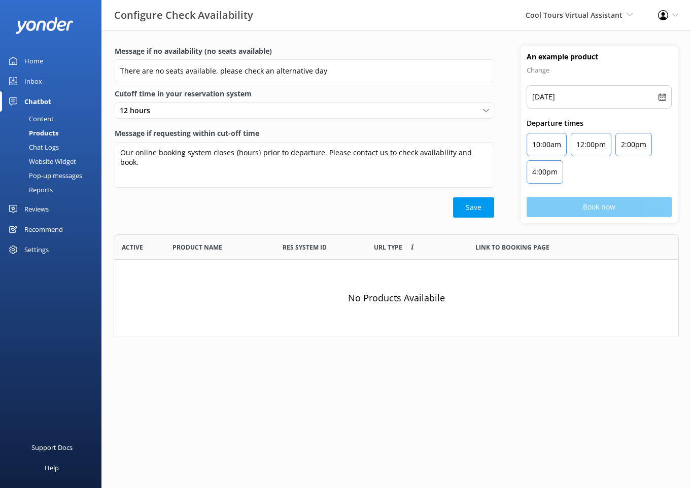
click at [42, 151] on div "Chat Logs" at bounding box center [32, 147] width 53 height 14
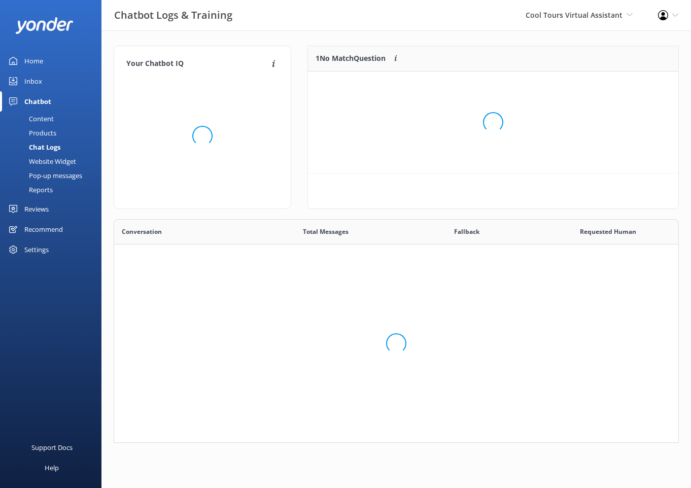
scroll to position [224, 565]
click at [42, 160] on div "Website Widget" at bounding box center [41, 161] width 70 height 14
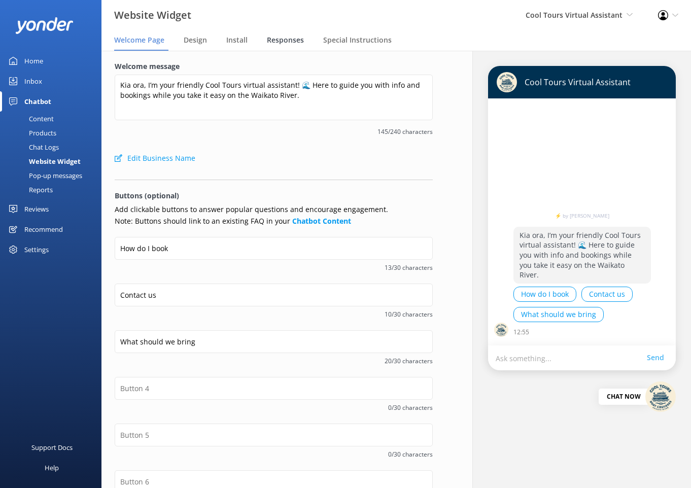
click at [280, 39] on span "Responses" at bounding box center [285, 40] width 37 height 10
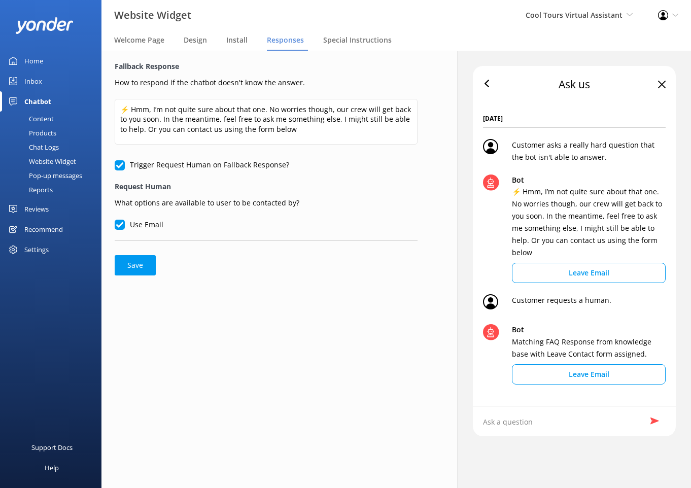
click at [45, 85] on link "Inbox" at bounding box center [50, 81] width 101 height 20
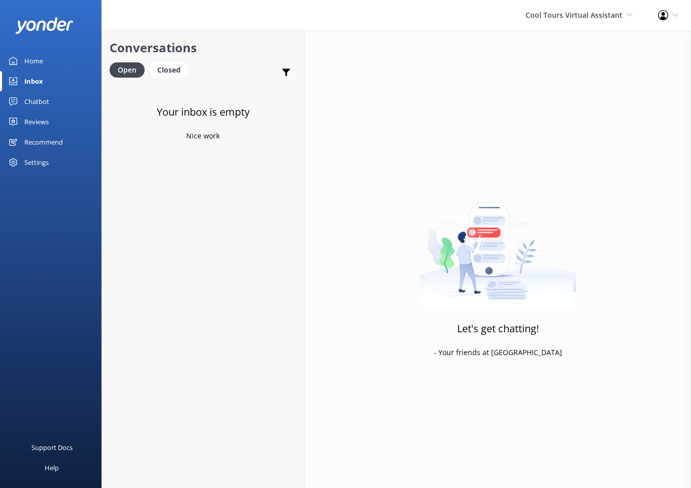
click at [34, 105] on div "Chatbot" at bounding box center [36, 101] width 25 height 20
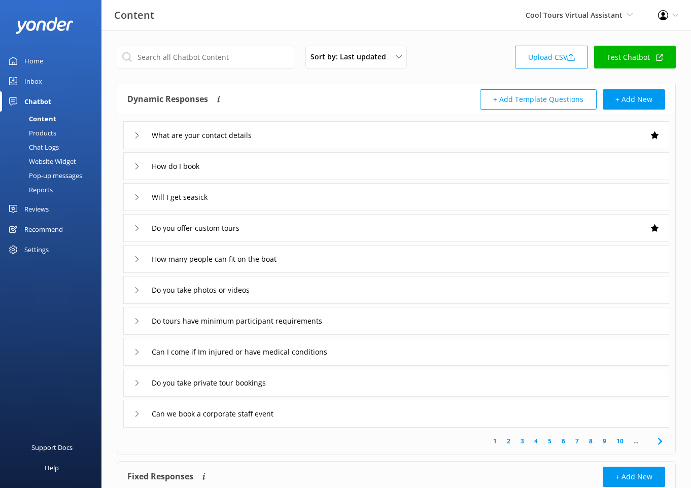
click at [40, 212] on div "Reviews" at bounding box center [36, 209] width 24 height 20
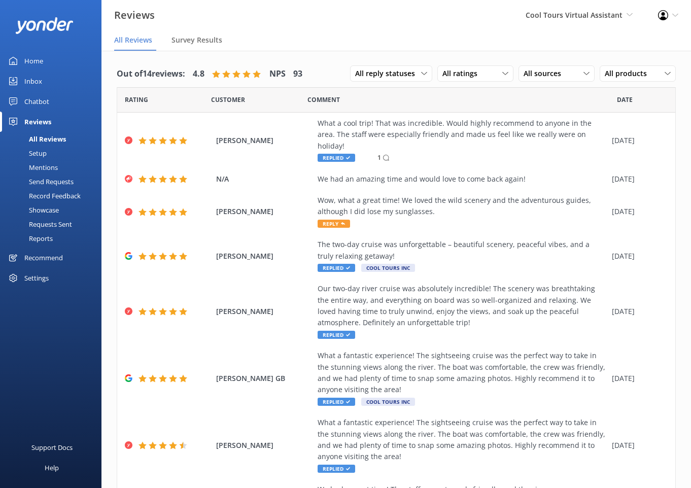
click at [42, 195] on div "Record Feedback" at bounding box center [43, 196] width 75 height 14
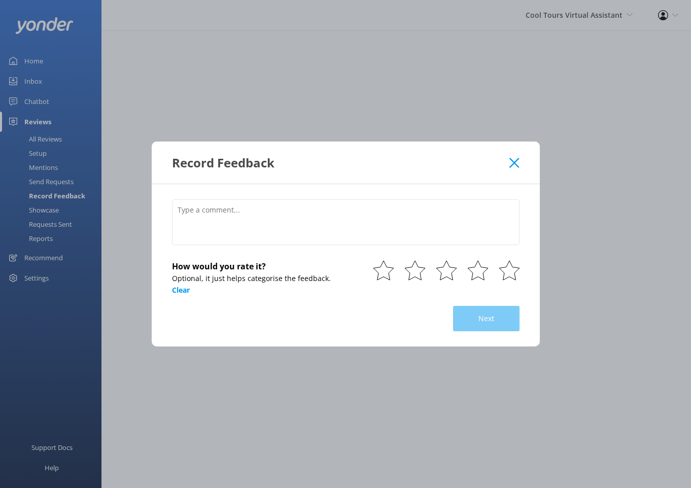
click at [42, 209] on div "Record Feedback How would you rate it? Optional, it just helps categorise the f…" at bounding box center [345, 244] width 691 height 488
click at [515, 161] on use at bounding box center [514, 163] width 10 height 10
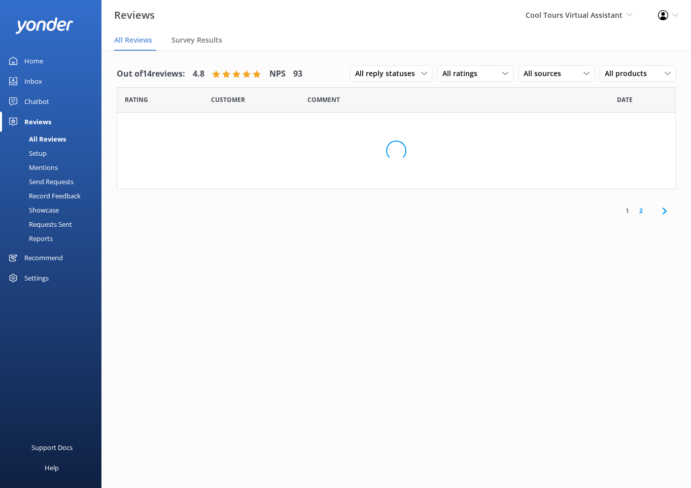
click at [55, 207] on div "Showcase" at bounding box center [32, 210] width 53 height 14
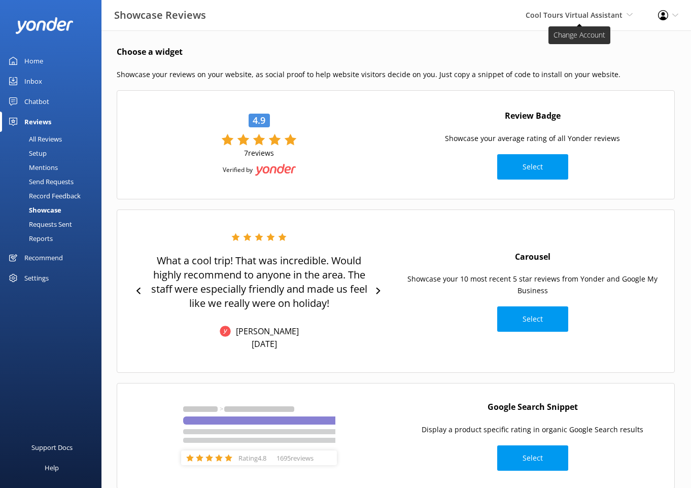
click at [573, 17] on span "Cool Tours Virtual Assistant" at bounding box center [573, 15] width 97 height 10
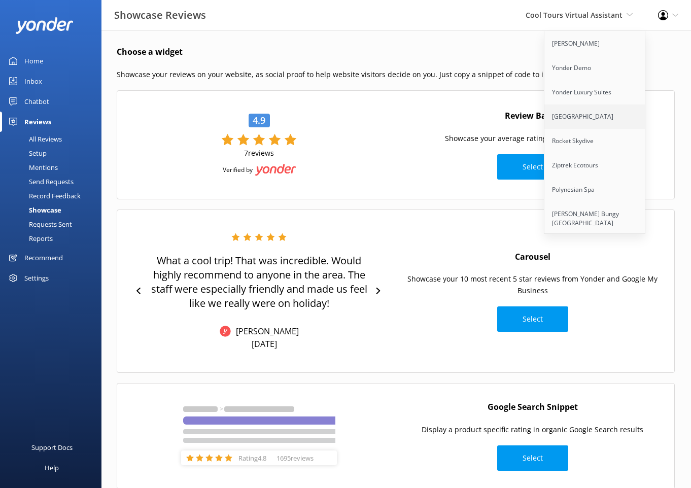
scroll to position [148, 0]
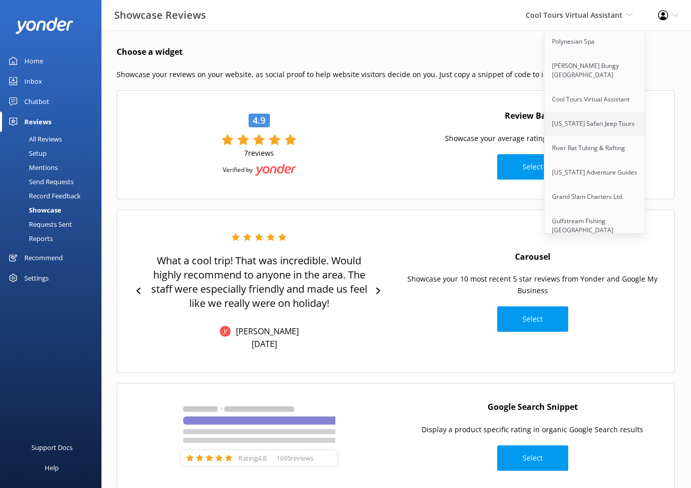
click at [592, 118] on link "[US_STATE] Safari Jeep Tours" at bounding box center [594, 124] width 101 height 24
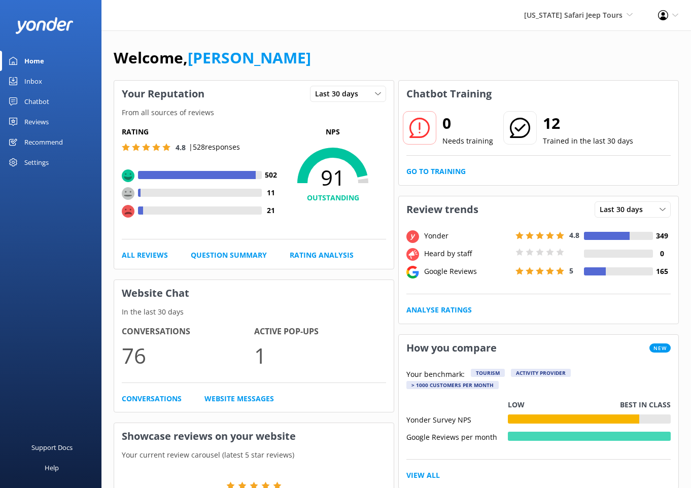
click at [37, 103] on div "Chatbot" at bounding box center [36, 101] width 25 height 20
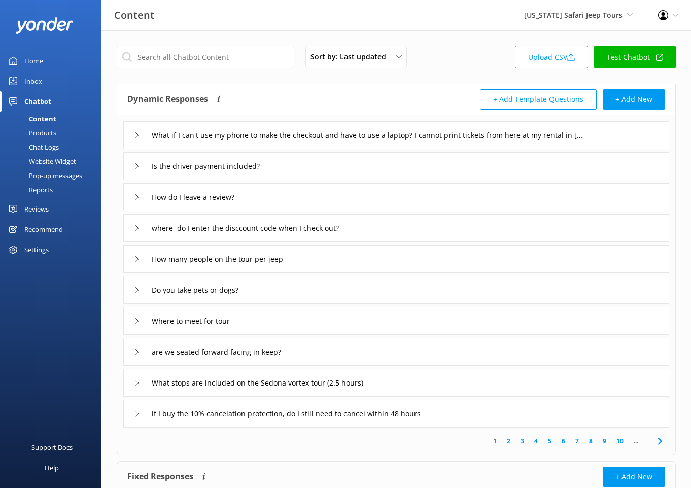
click at [43, 160] on div "Website Widget" at bounding box center [41, 161] width 70 height 14
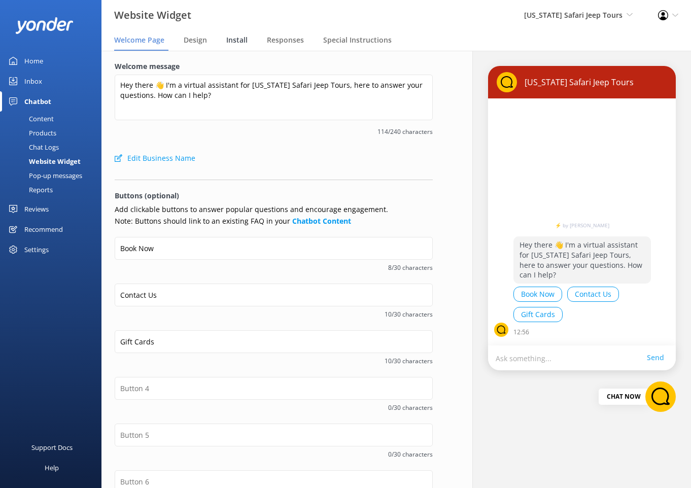
click at [239, 42] on span "Install" at bounding box center [236, 40] width 21 height 10
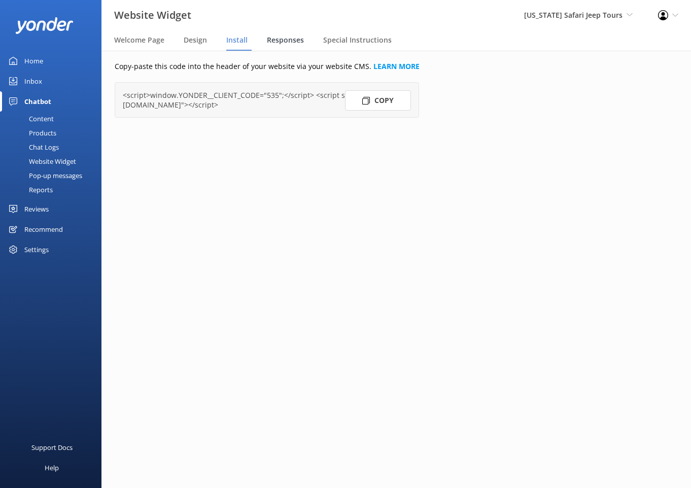
click at [279, 41] on span "Responses" at bounding box center [285, 40] width 37 height 10
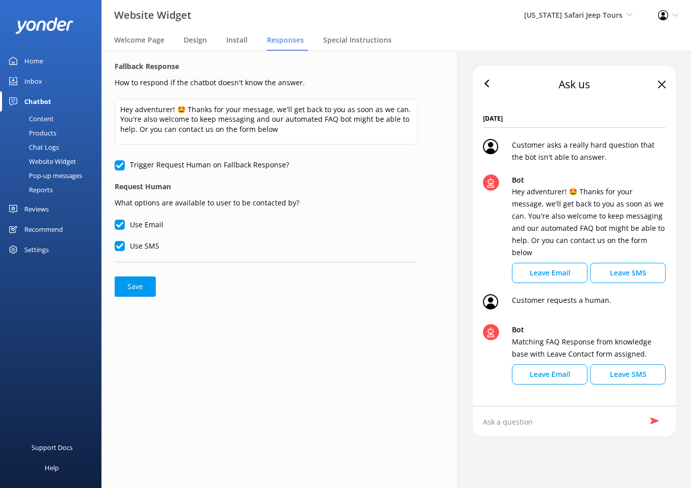
click at [565, 23] on div "Arizona Safari Jeep Tours Yonder Zipline Yonder Demo Yonder Luxury Suites Yonde…" at bounding box center [578, 15] width 134 height 30
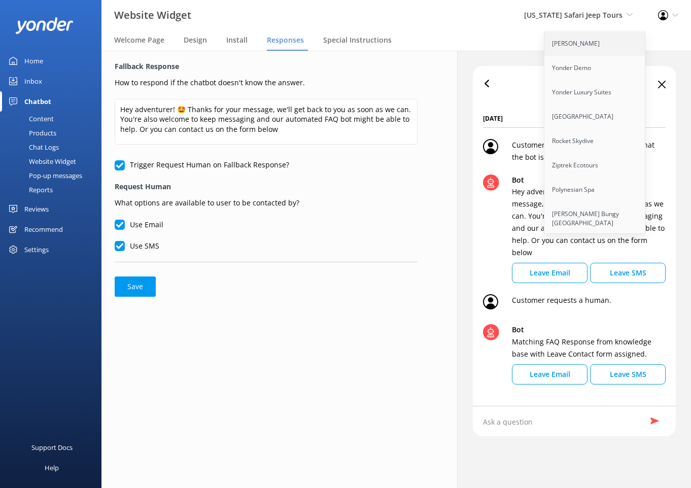
click at [578, 44] on link "[PERSON_NAME]" at bounding box center [594, 43] width 101 height 24
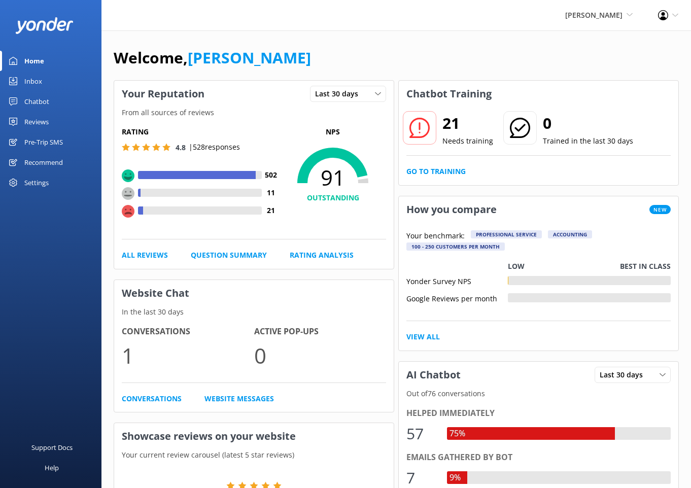
click at [38, 105] on div "Chatbot" at bounding box center [36, 101] width 25 height 20
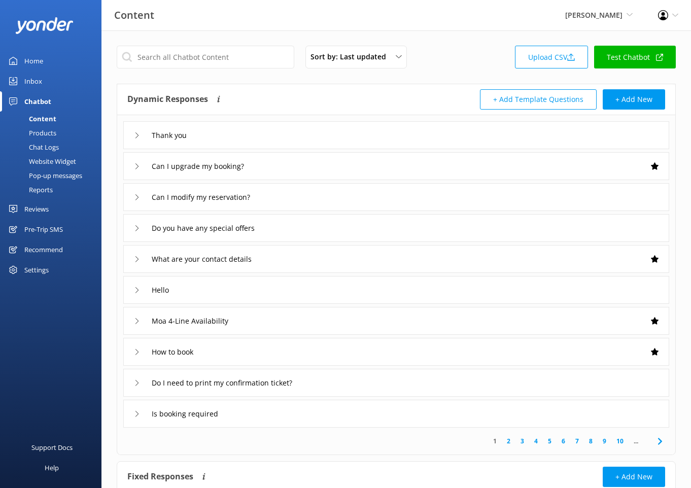
click at [44, 163] on div "Website Widget" at bounding box center [41, 161] width 70 height 14
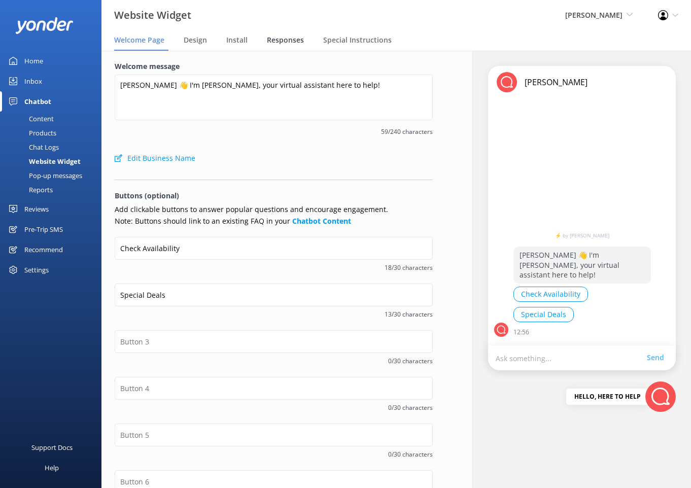
click at [294, 42] on span "Responses" at bounding box center [285, 40] width 37 height 10
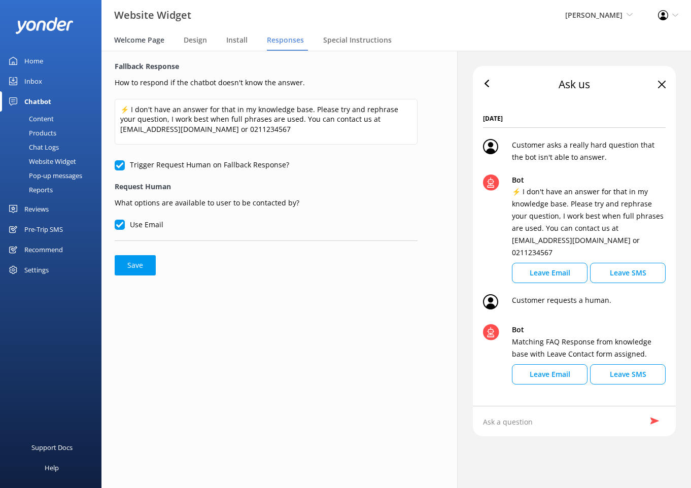
click at [127, 42] on span "Welcome Page" at bounding box center [139, 40] width 50 height 10
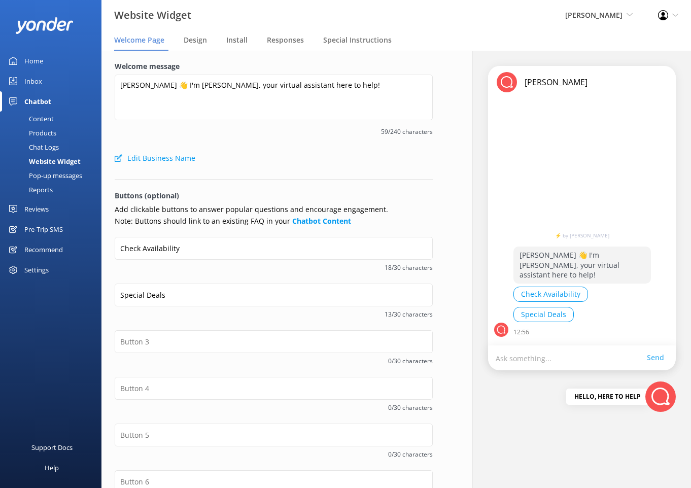
click at [44, 65] on link "Home" at bounding box center [50, 61] width 101 height 20
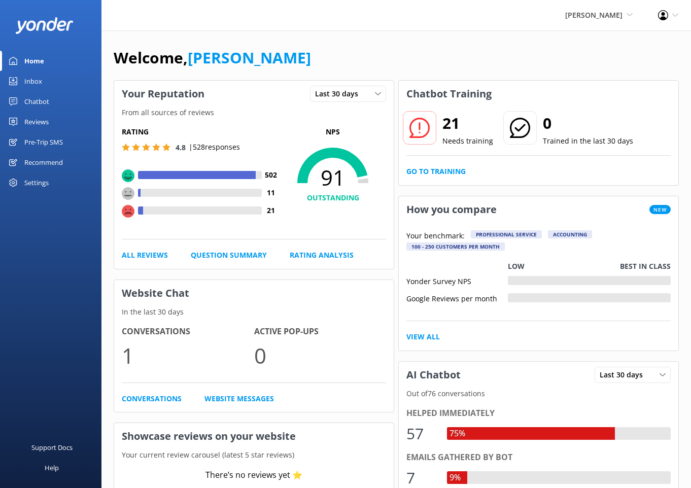
click at [41, 87] on div "Inbox" at bounding box center [33, 81] width 18 height 20
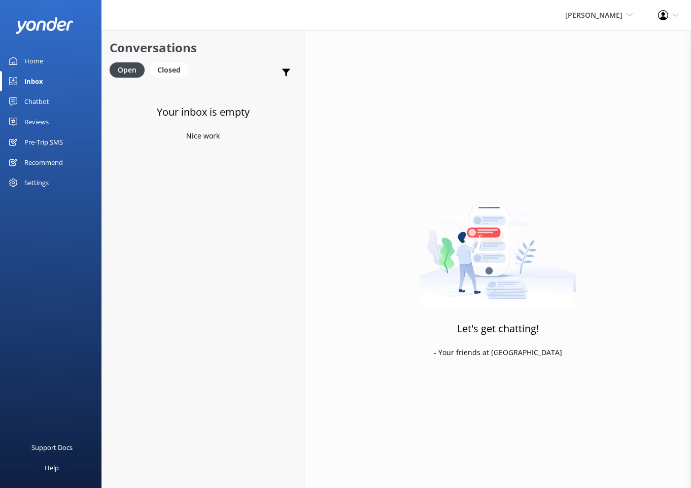
click at [39, 63] on div "Home" at bounding box center [33, 61] width 19 height 20
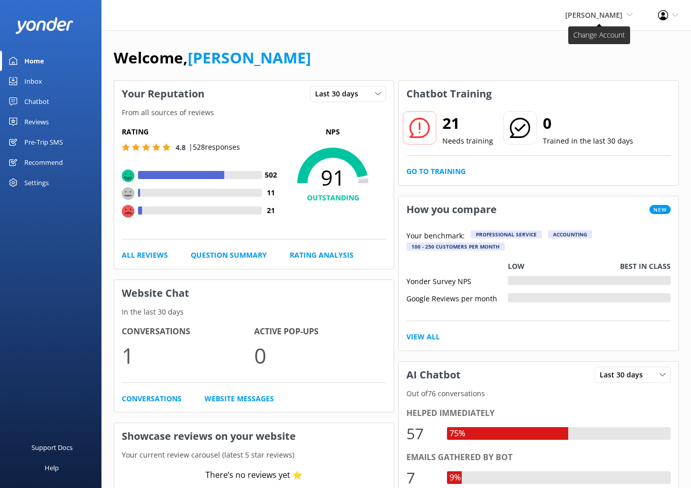
click at [577, 18] on span "[PERSON_NAME]" at bounding box center [593, 15] width 57 height 10
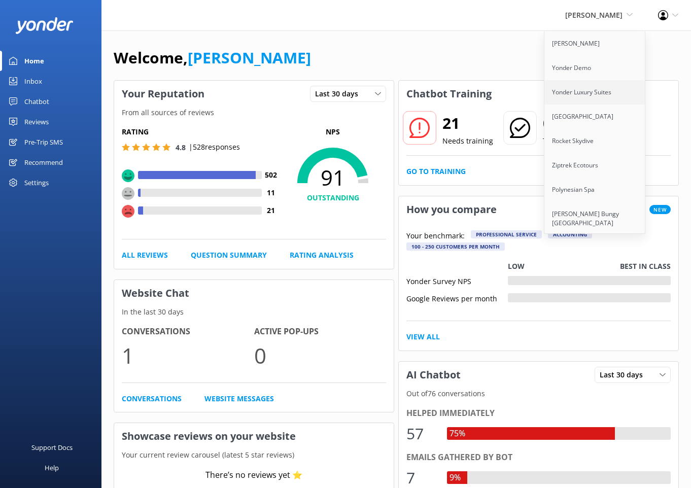
click at [577, 91] on link "Yonder Luxury Suites" at bounding box center [594, 92] width 101 height 24
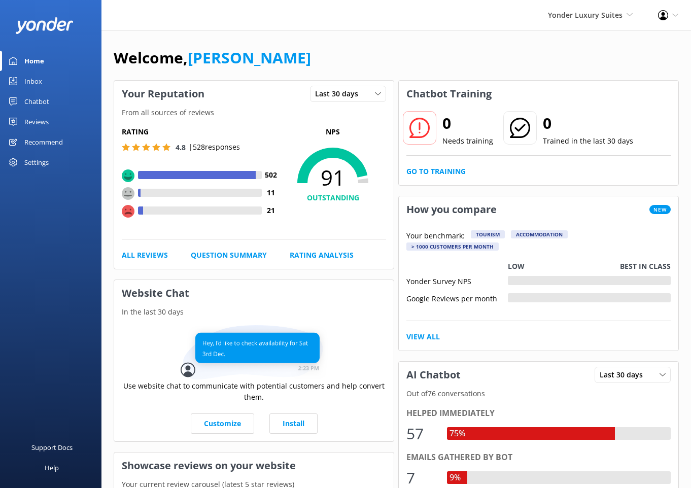
click at [52, 96] on link "Chatbot" at bounding box center [50, 101] width 101 height 20
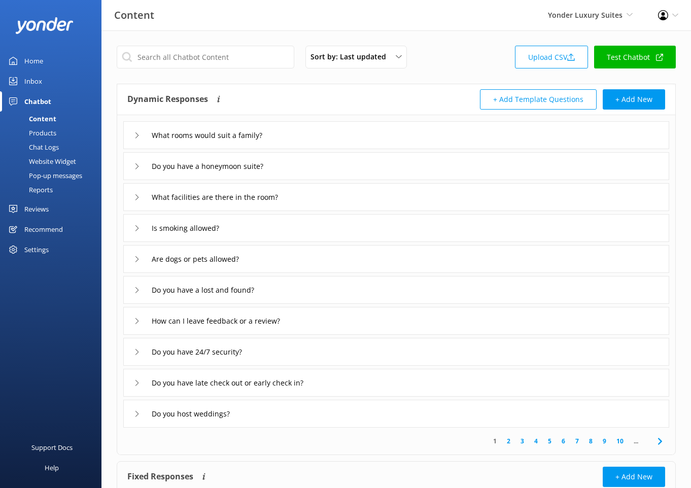
click at [48, 159] on div "Website Widget" at bounding box center [41, 161] width 70 height 14
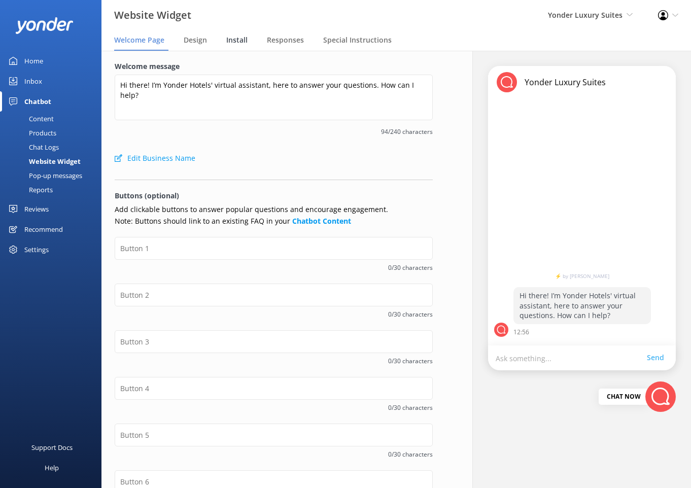
click at [237, 40] on span "Install" at bounding box center [236, 40] width 21 height 10
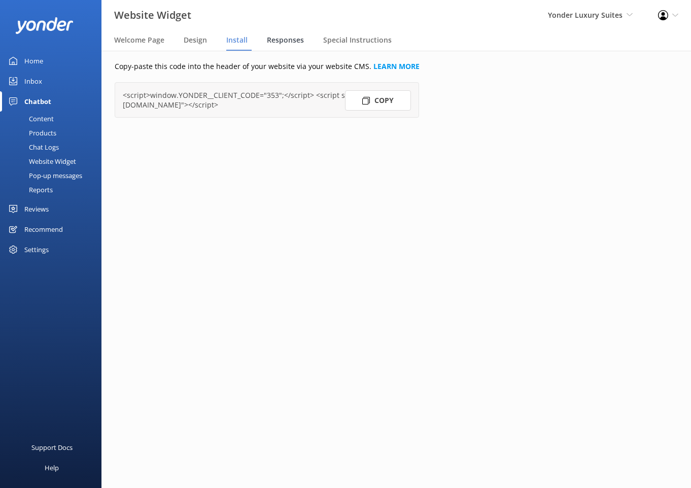
click at [289, 38] on span "Responses" at bounding box center [285, 40] width 37 height 10
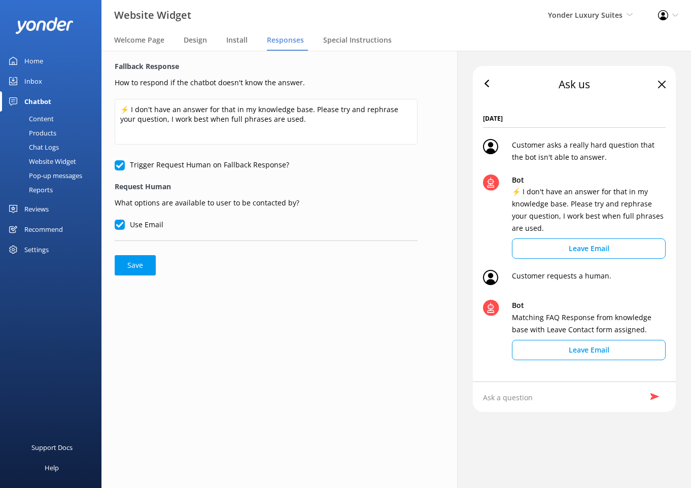
click at [48, 62] on link "Home" at bounding box center [50, 61] width 101 height 20
